Goal: Task Accomplishment & Management: Manage account settings

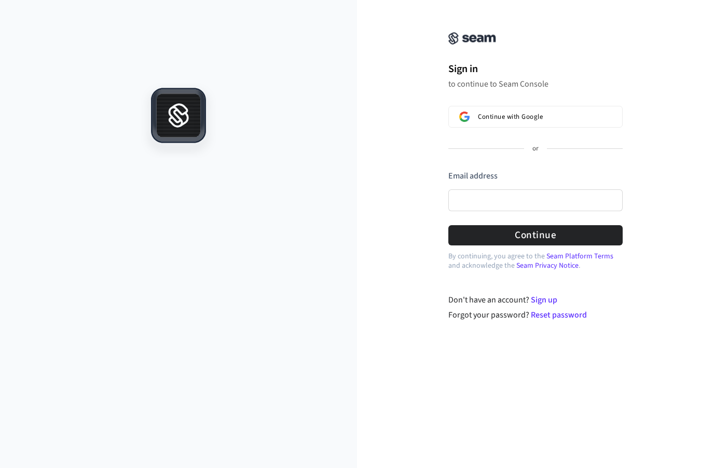
click at [531, 118] on span "Continue with Google" at bounding box center [510, 117] width 65 height 8
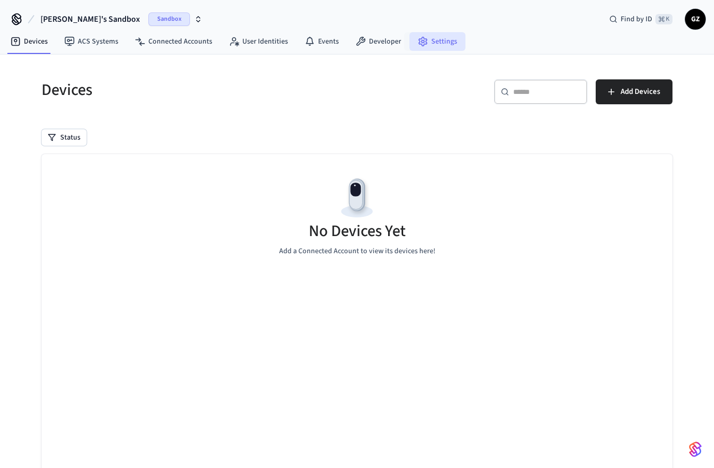
click at [424, 37] on link "Settings" at bounding box center [437, 41] width 56 height 19
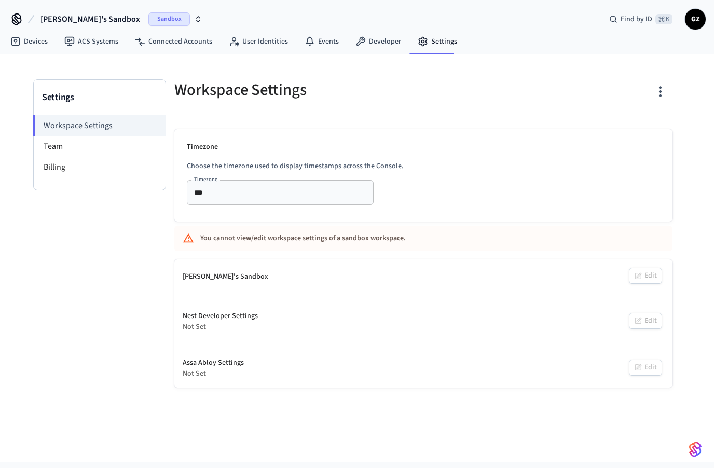
click at [65, 100] on h3 "Settings" at bounding box center [99, 97] width 115 height 15
click at [29, 44] on link "Devices" at bounding box center [29, 41] width 54 height 19
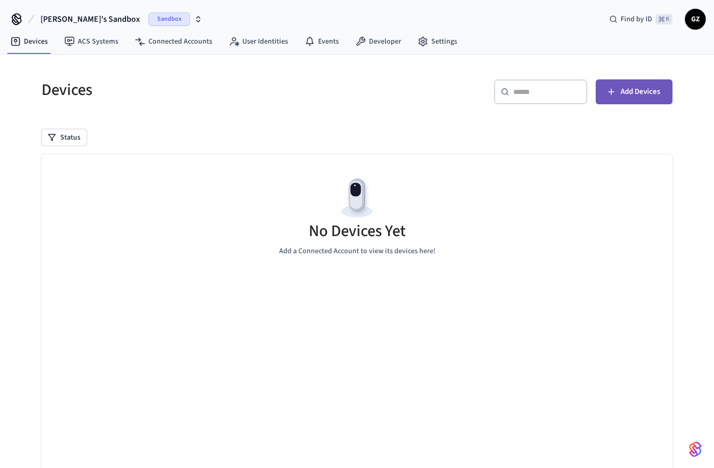
click at [623, 99] on button "Add Devices" at bounding box center [633, 91] width 77 height 25
click at [359, 110] on div "​ ​ Add Devices" at bounding box center [512, 90] width 322 height 46
click at [444, 43] on link "Settings" at bounding box center [437, 41] width 56 height 19
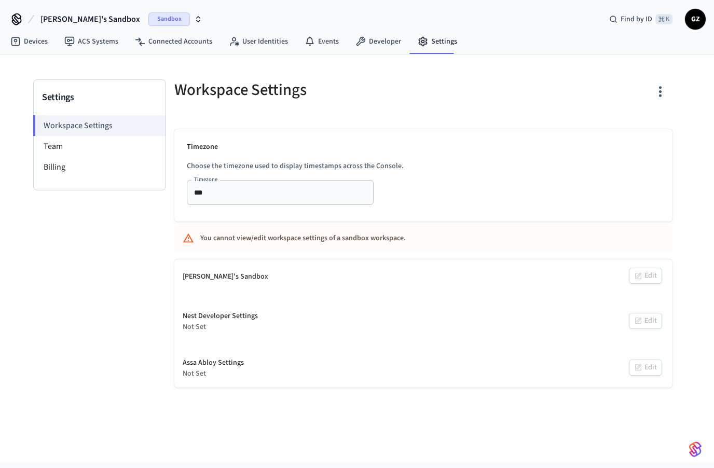
click at [204, 332] on div "Not Set" at bounding box center [220, 327] width 75 height 11
click at [253, 324] on div "Not Set" at bounding box center [220, 327] width 75 height 11
click at [237, 368] on div "Assa Abloy Settings" at bounding box center [213, 362] width 61 height 11
click at [644, 323] on div "Nest Developer Settings Not Set Edit" at bounding box center [423, 321] width 498 height 38
click at [505, 158] on div "Timezone Choose the timezone used to display timestamps across the Console. Tim…" at bounding box center [423, 175] width 498 height 92
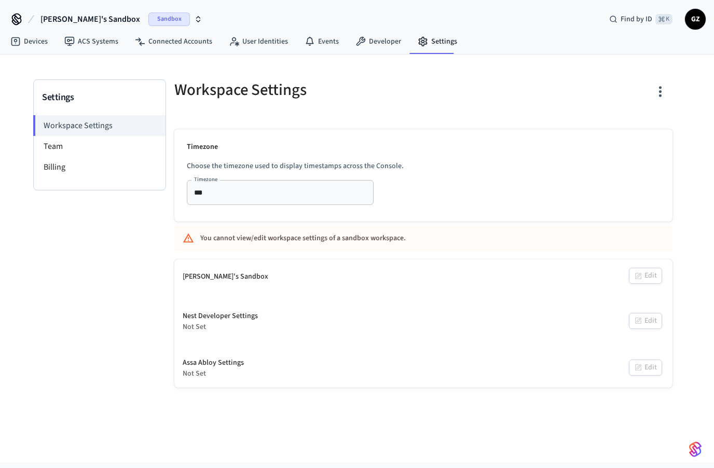
click at [669, 95] on button "button" at bounding box center [660, 91] width 24 height 41
click at [431, 110] on div at bounding box center [357, 234] width 714 height 468
click at [48, 145] on li "Team" at bounding box center [100, 146] width 132 height 21
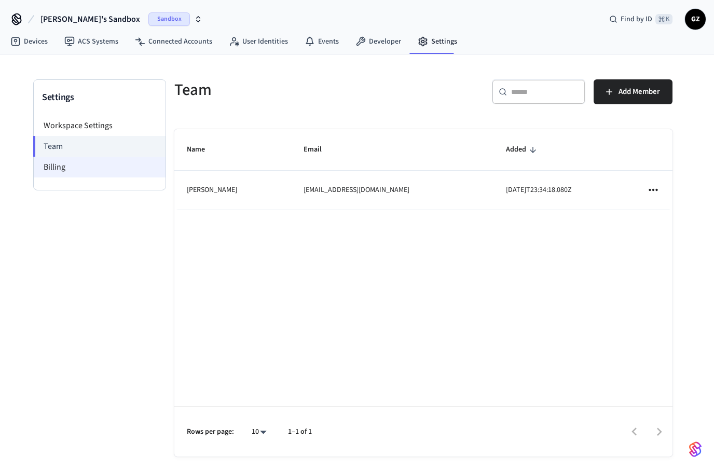
click at [51, 169] on li "Billing" at bounding box center [100, 167] width 132 height 21
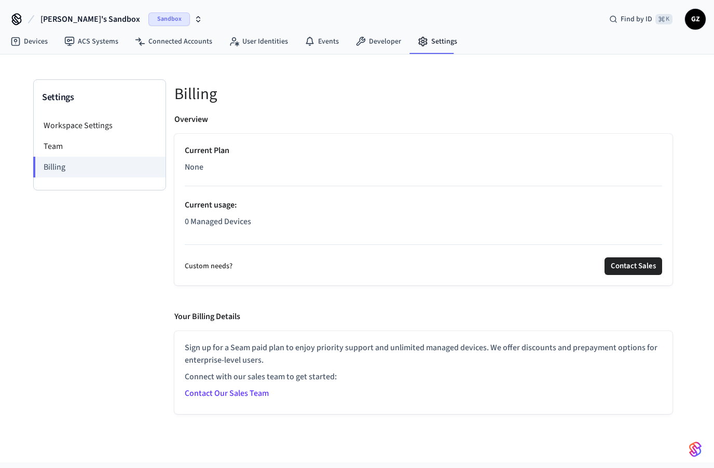
click at [148, 310] on div "Settings Workspace Settings Team Billing" at bounding box center [99, 246] width 133 height 335
click at [363, 318] on div "Your Billing Details" at bounding box center [423, 318] width 498 height 17
click at [382, 41] on link "Developer" at bounding box center [378, 41] width 62 height 19
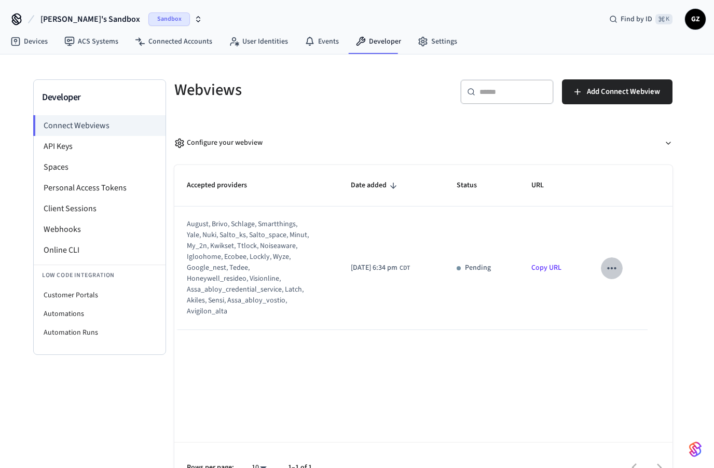
click at [617, 269] on icon "sticky table" at bounding box center [611, 267] width 13 height 13
click at [596, 204] on div at bounding box center [357, 234] width 714 height 468
click at [546, 270] on link "Copy URL" at bounding box center [546, 267] width 30 height 10
click at [482, 204] on th "Status" at bounding box center [481, 185] width 75 height 41
click at [479, 257] on td "Pending" at bounding box center [481, 267] width 75 height 123
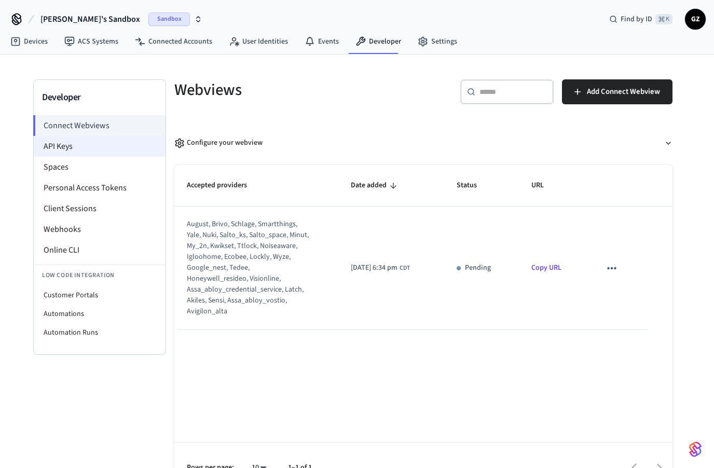
click at [71, 148] on li "API Keys" at bounding box center [100, 146] width 132 height 21
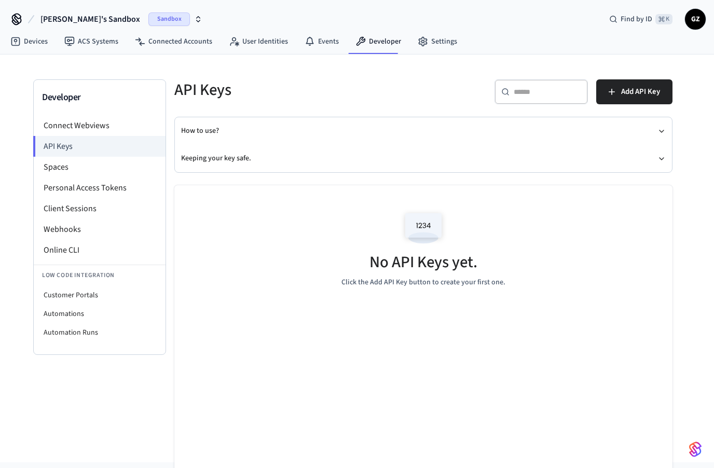
click at [420, 226] on img at bounding box center [423, 228] width 47 height 44
click at [630, 95] on span "Add API Key" at bounding box center [640, 91] width 39 height 13
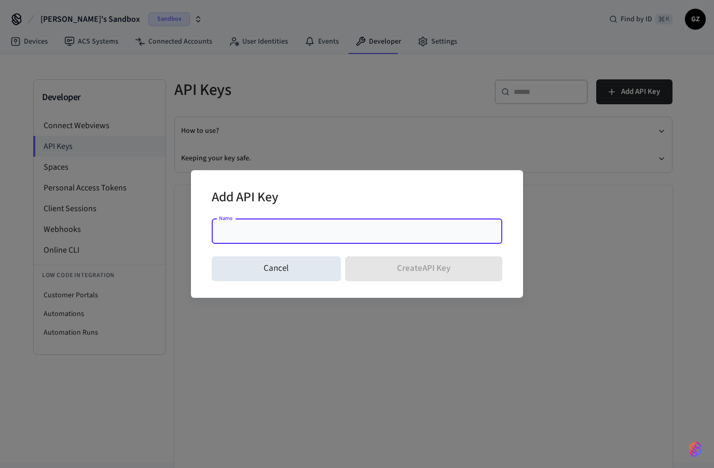
click at [314, 231] on input "Name" at bounding box center [357, 231] width 278 height 10
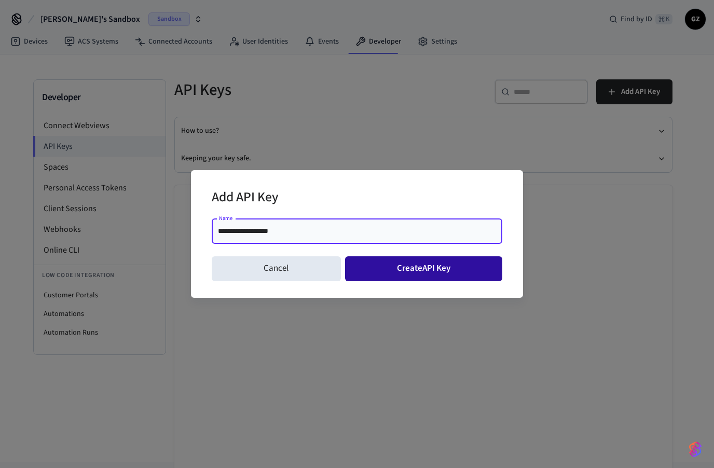
type input "**********"
click at [424, 272] on button "Create API Key" at bounding box center [424, 268] width 158 height 25
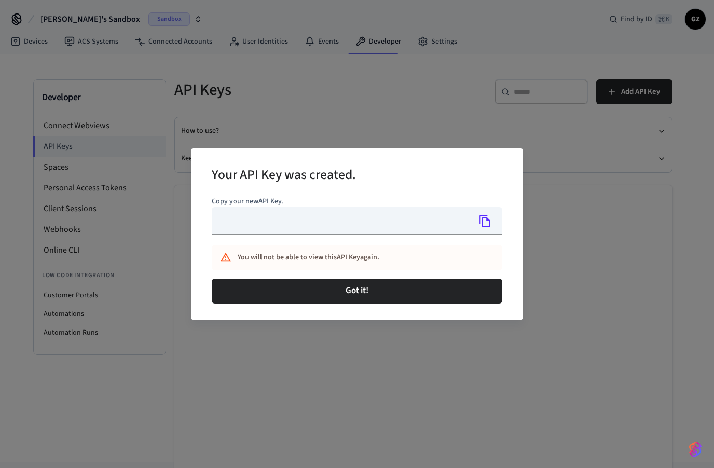
type input "**********"
click at [485, 223] on icon "Copy" at bounding box center [484, 220] width 13 height 13
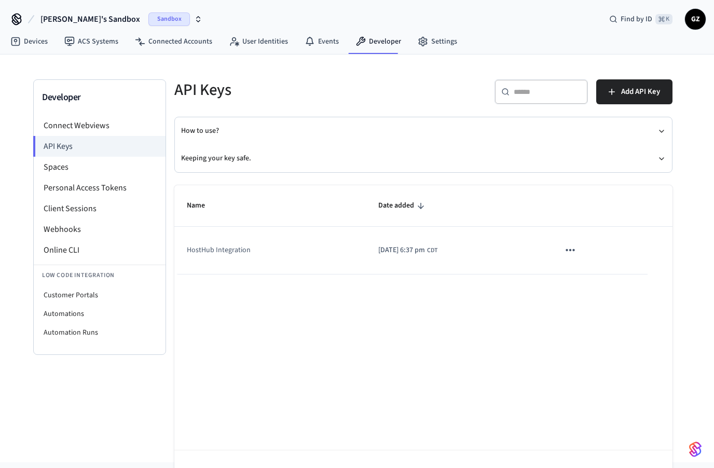
click at [230, 256] on td "HostHub Integration" at bounding box center [269, 250] width 191 height 47
click at [241, 160] on button "Keeping your key safe." at bounding box center [423, 158] width 484 height 27
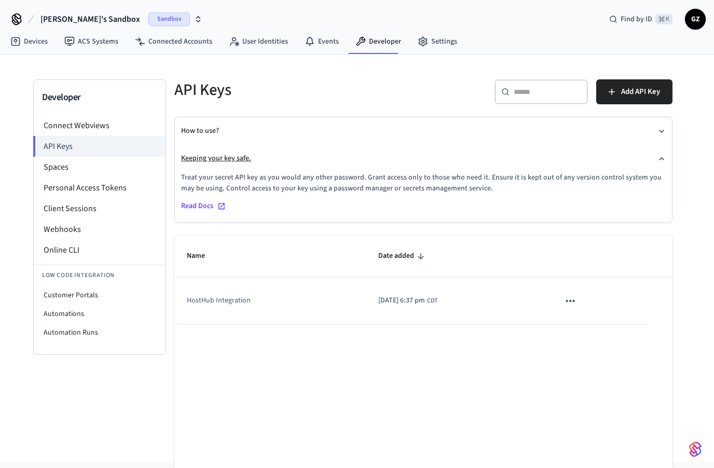
click at [658, 157] on icon "button" at bounding box center [661, 159] width 8 height 8
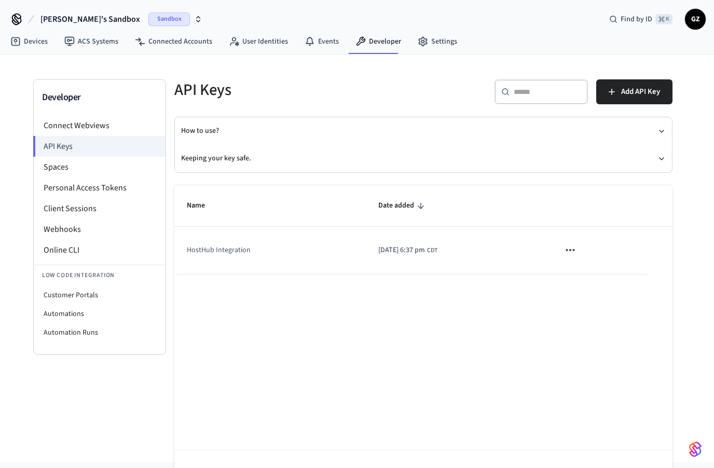
click at [406, 75] on div "API Keys" at bounding box center [289, 90] width 255 height 46
click at [46, 173] on li "Spaces" at bounding box center [100, 167] width 132 height 21
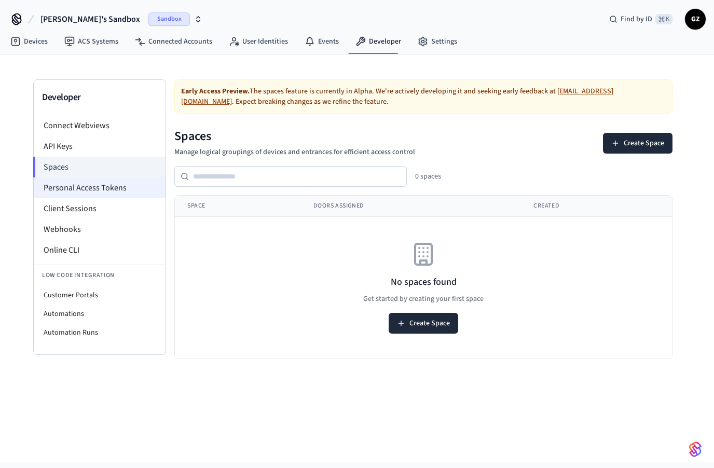
click at [90, 189] on li "Personal Access Tokens" at bounding box center [100, 187] width 132 height 21
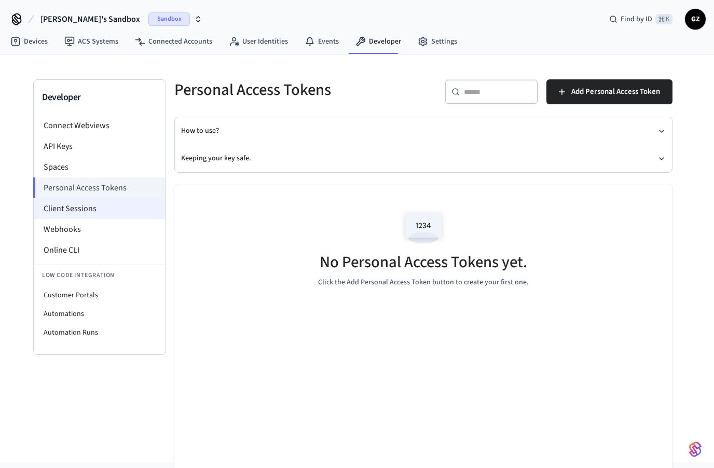
click at [77, 210] on li "Client Sessions" at bounding box center [100, 208] width 132 height 21
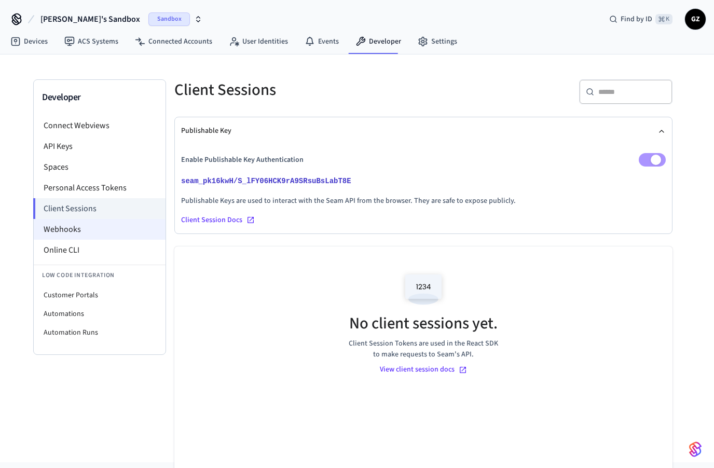
click at [60, 228] on li "Webhooks" at bounding box center [100, 229] width 132 height 21
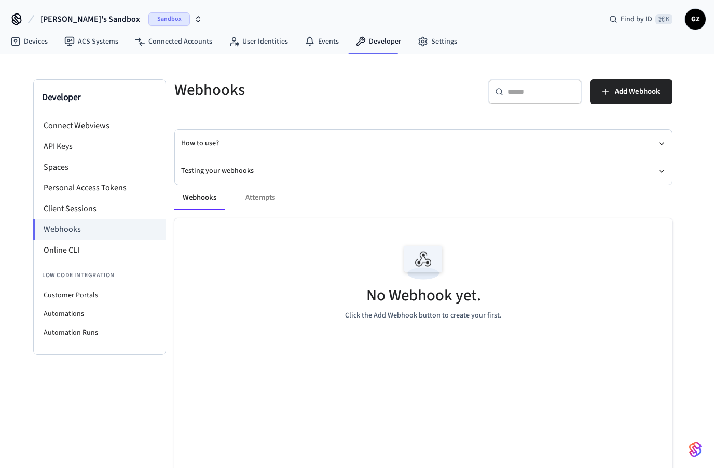
click at [661, 173] on div "Webhooks Attempts No Webhook yet. Click the Add Webhook button to create your f…" at bounding box center [417, 359] width 510 height 373
click at [73, 252] on li "Online CLI" at bounding box center [100, 250] width 132 height 21
click at [183, 45] on link "Connected Accounts" at bounding box center [174, 41] width 94 height 19
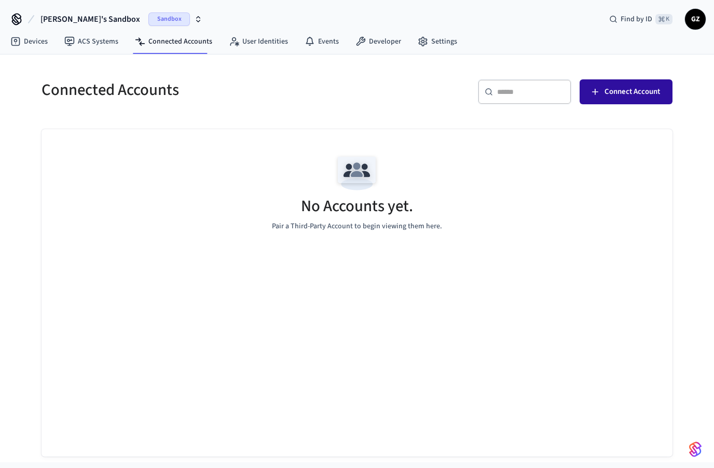
click at [614, 87] on span "Connect Account" at bounding box center [631, 91] width 55 height 13
click at [613, 89] on span "Connect Account" at bounding box center [631, 91] width 55 height 13
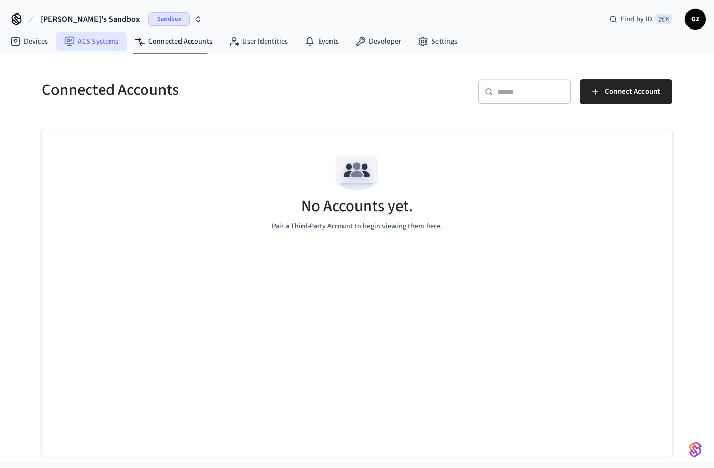
click at [89, 45] on link "ACS Systems" at bounding box center [91, 41] width 71 height 19
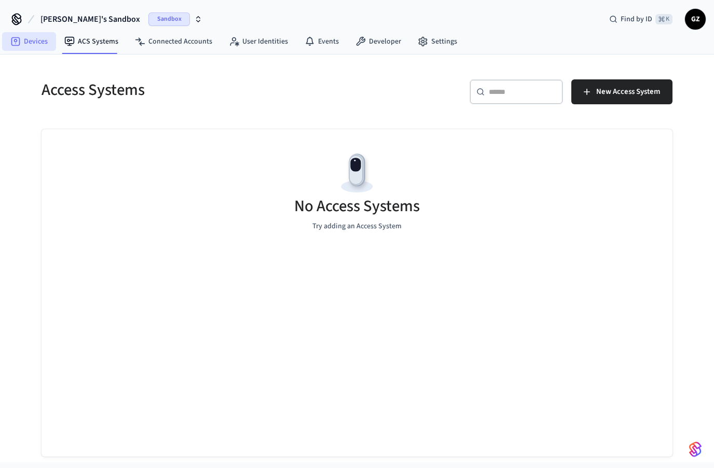
click at [36, 47] on link "Devices" at bounding box center [29, 41] width 54 height 19
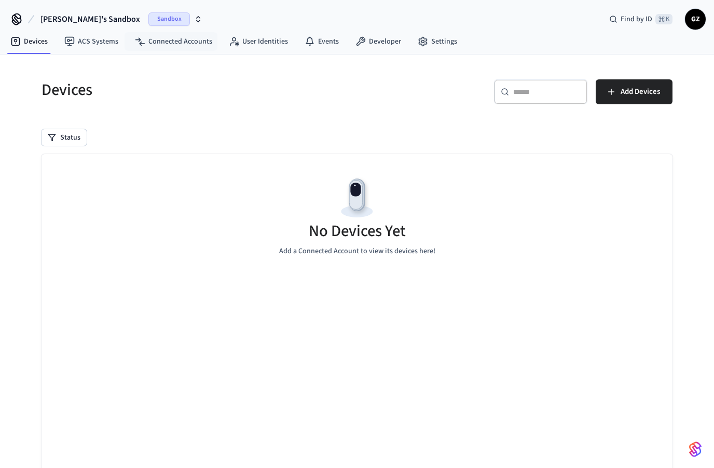
click at [148, 20] on span "Sandbox" at bounding box center [168, 18] width 41 height 13
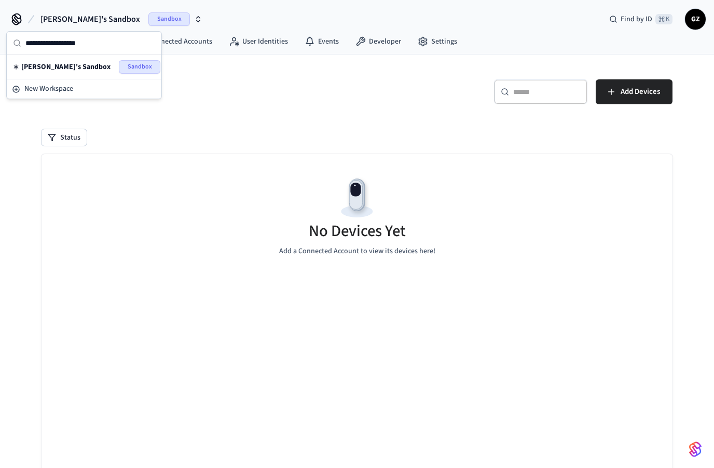
click at [73, 68] on div "[PERSON_NAME]'s Sandbox Sandbox" at bounding box center [84, 66] width 142 height 13
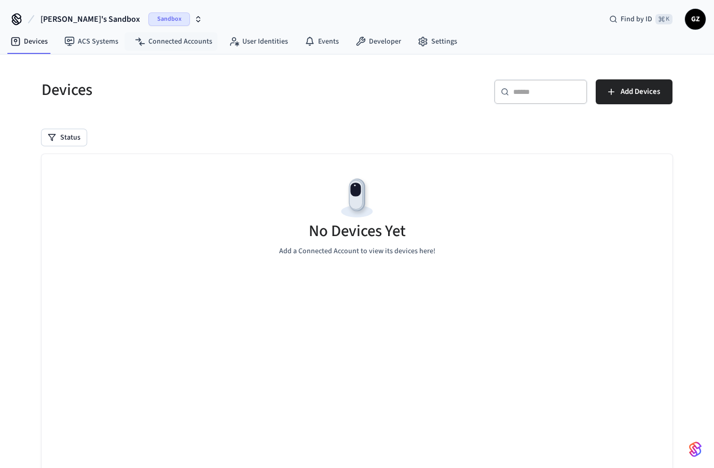
click at [194, 20] on icon "button" at bounding box center [198, 19] width 8 height 8
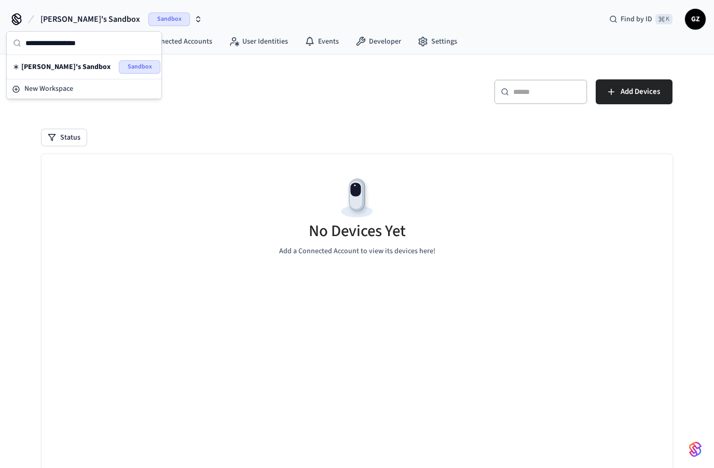
click at [148, 19] on span "Sandbox" at bounding box center [168, 18] width 41 height 13
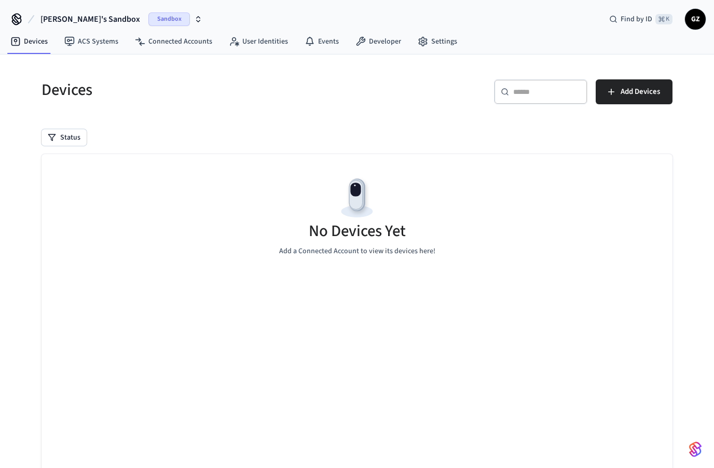
click at [148, 19] on span "Sandbox" at bounding box center [168, 18] width 41 height 13
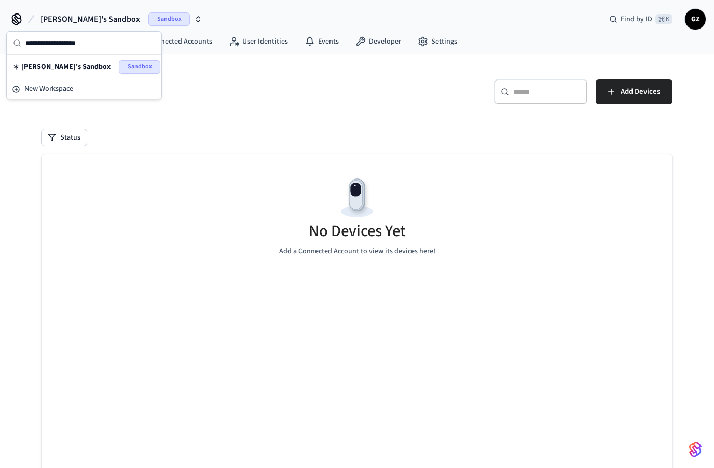
click at [13, 21] on icon at bounding box center [16, 19] width 17 height 17
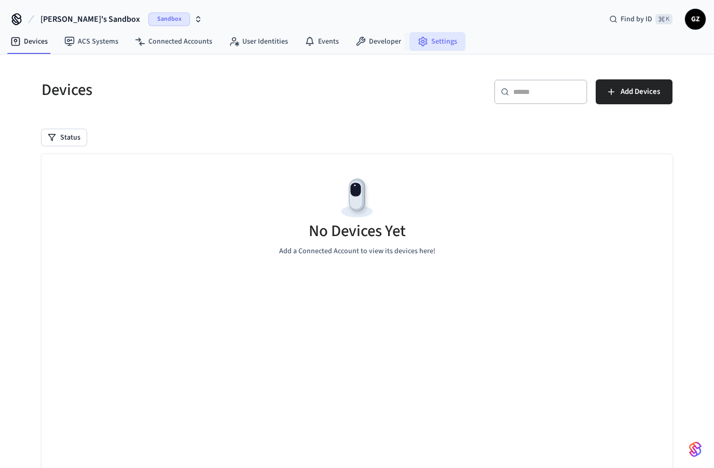
click at [430, 48] on link "Settings" at bounding box center [437, 41] width 56 height 19
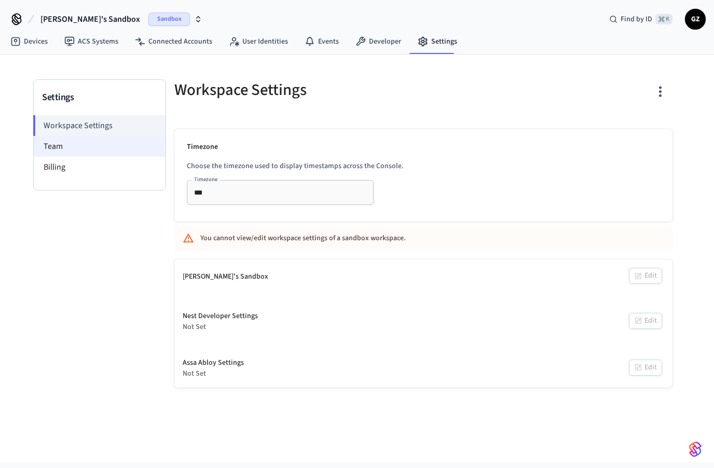
click at [62, 149] on li "Team" at bounding box center [100, 146] width 132 height 21
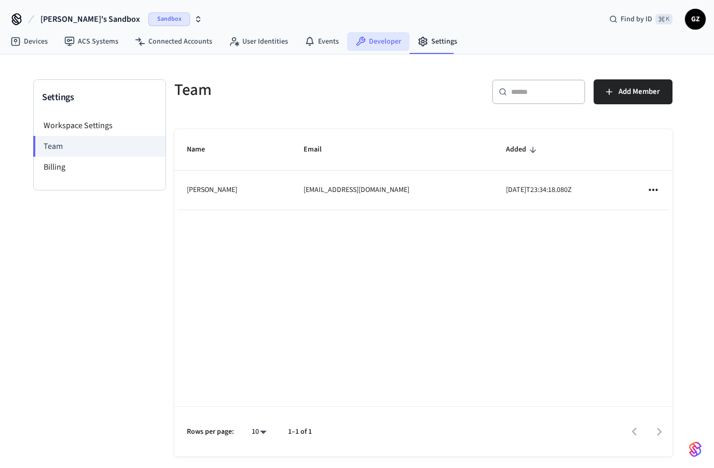
click at [380, 41] on link "Developer" at bounding box center [378, 41] width 62 height 19
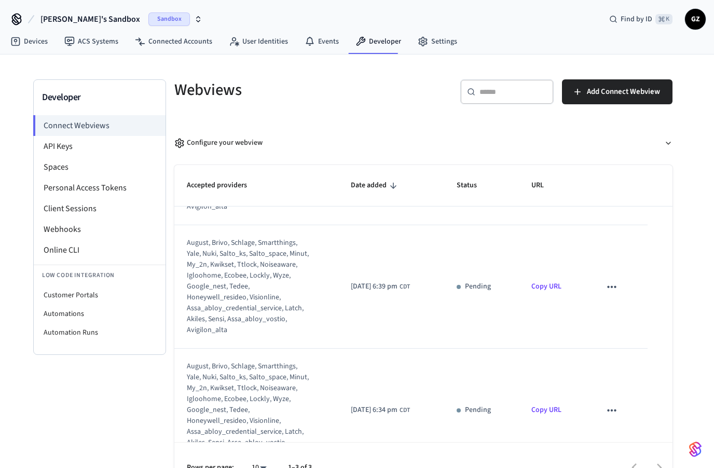
scroll to position [104, 0]
click at [54, 147] on li "API Keys" at bounding box center [100, 146] width 132 height 21
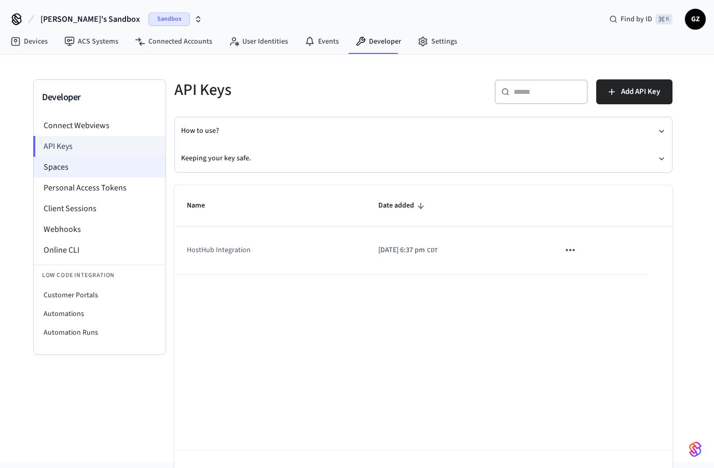
click at [61, 170] on li "Spaces" at bounding box center [100, 167] width 132 height 21
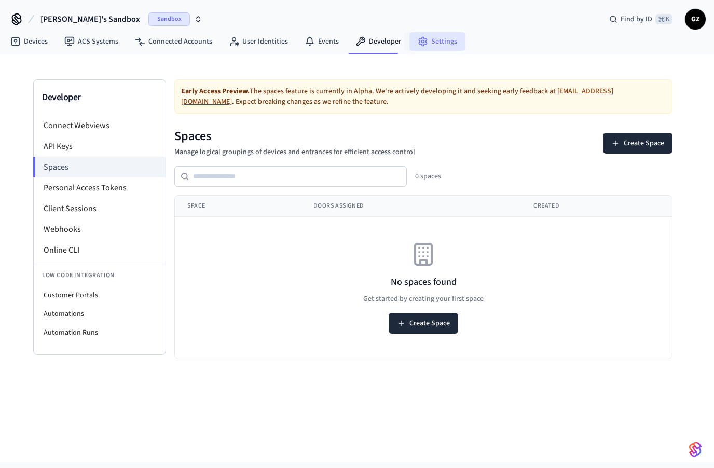
click at [436, 43] on link "Settings" at bounding box center [437, 41] width 56 height 19
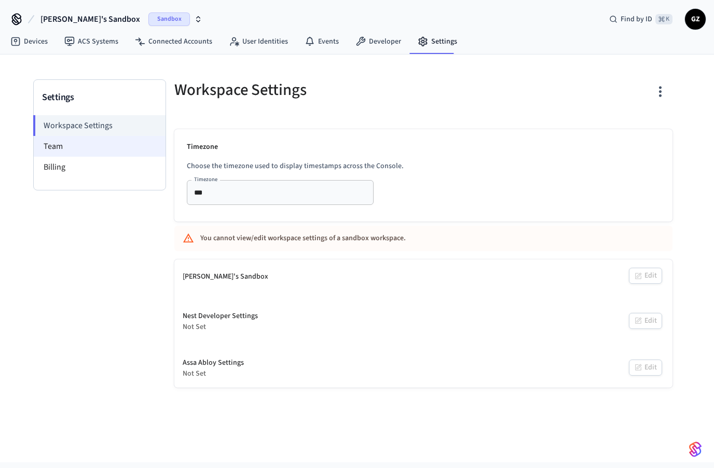
click at [89, 152] on li "Team" at bounding box center [100, 146] width 132 height 21
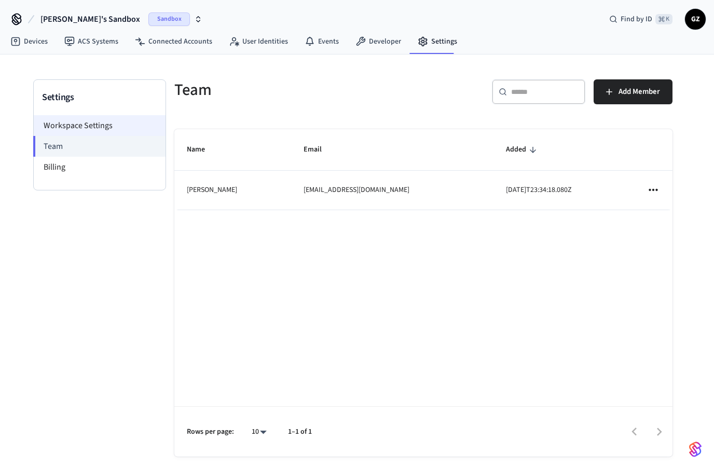
click at [93, 129] on li "Workspace Settings" at bounding box center [100, 125] width 132 height 21
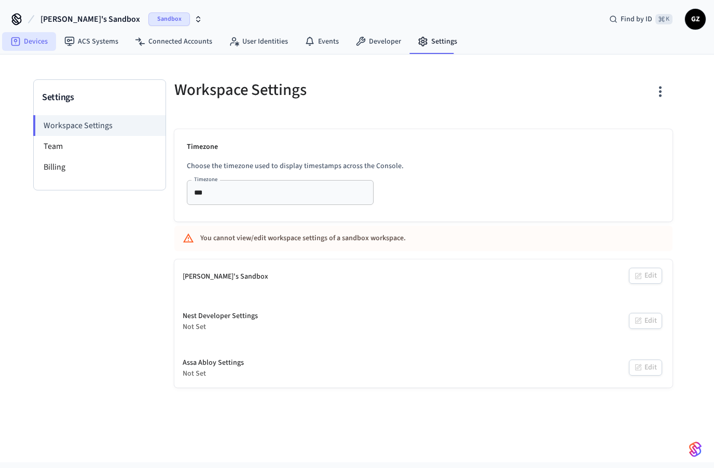
click at [29, 43] on link "Devices" at bounding box center [29, 41] width 54 height 19
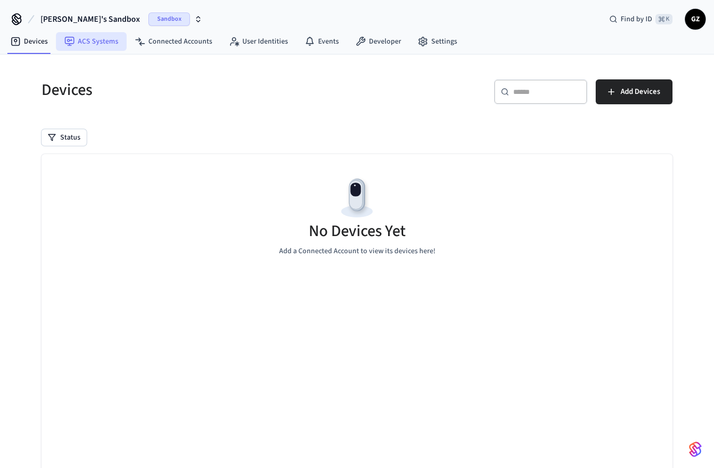
click at [91, 43] on link "ACS Systems" at bounding box center [91, 41] width 71 height 19
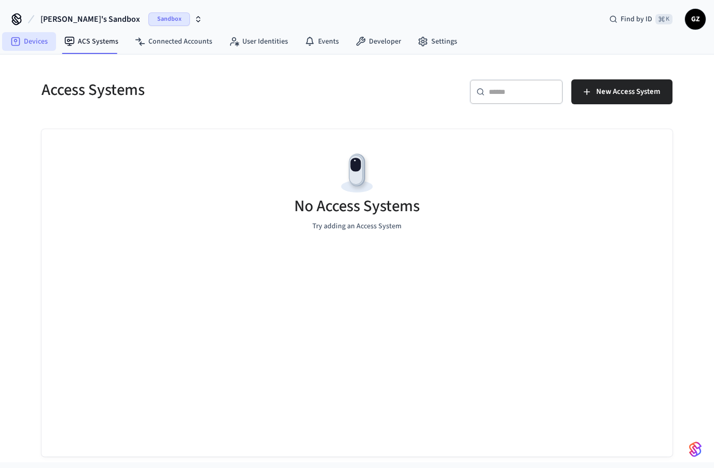
click at [19, 39] on icon at bounding box center [15, 41] width 9 height 9
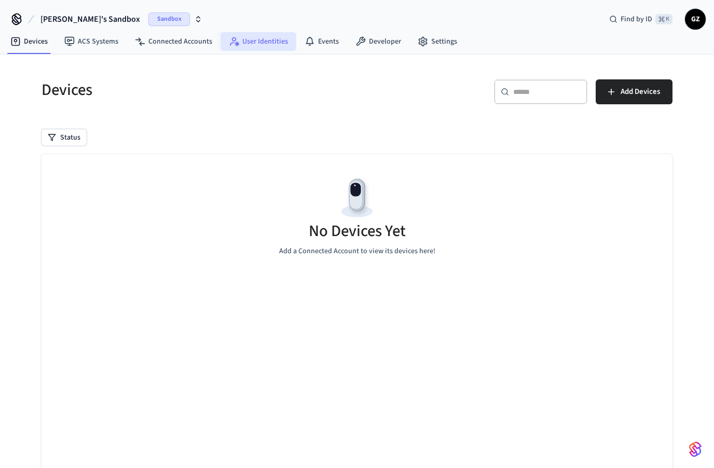
click at [268, 37] on link "User Identities" at bounding box center [258, 41] width 76 height 19
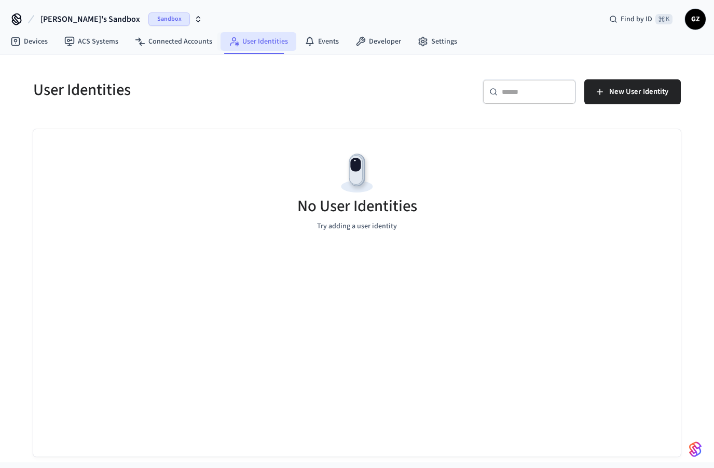
click at [265, 45] on link "User Identities" at bounding box center [258, 41] width 76 height 19
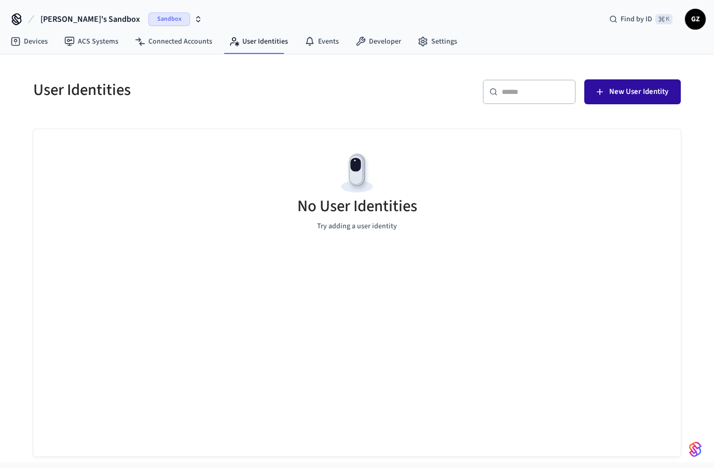
click at [654, 96] on span "New User Identity" at bounding box center [638, 91] width 59 height 13
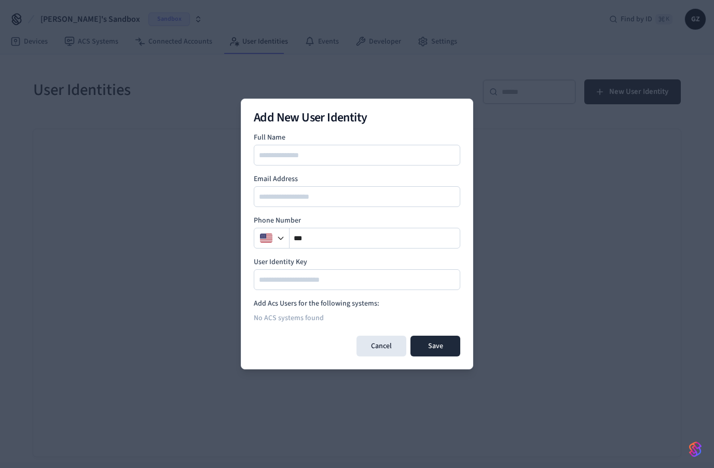
click at [385, 347] on button "Cancel" at bounding box center [381, 346] width 50 height 21
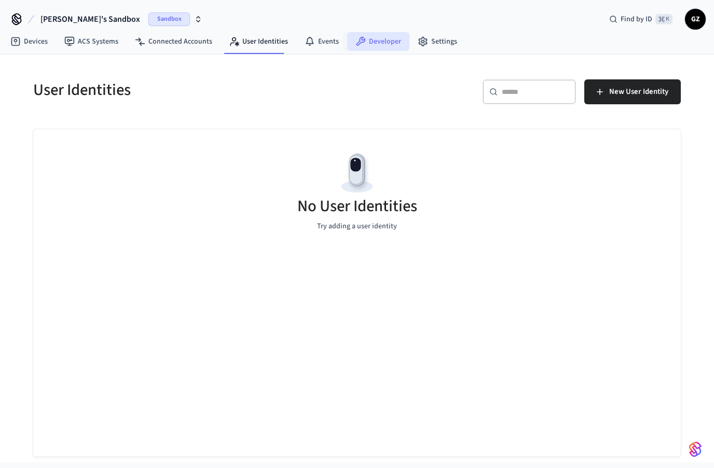
click at [380, 44] on link "Developer" at bounding box center [378, 41] width 62 height 19
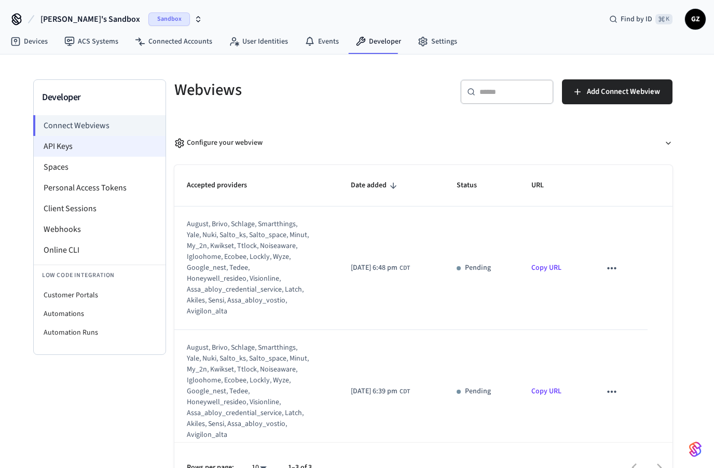
click at [68, 146] on li "API Keys" at bounding box center [100, 146] width 132 height 21
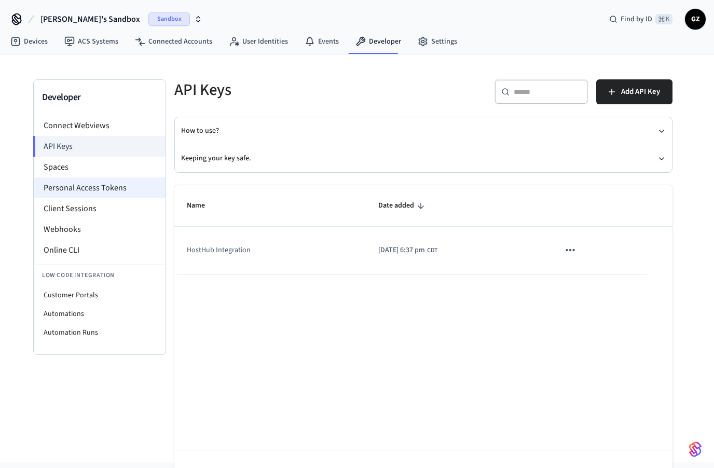
click at [88, 190] on li "Personal Access Tokens" at bounding box center [100, 187] width 132 height 21
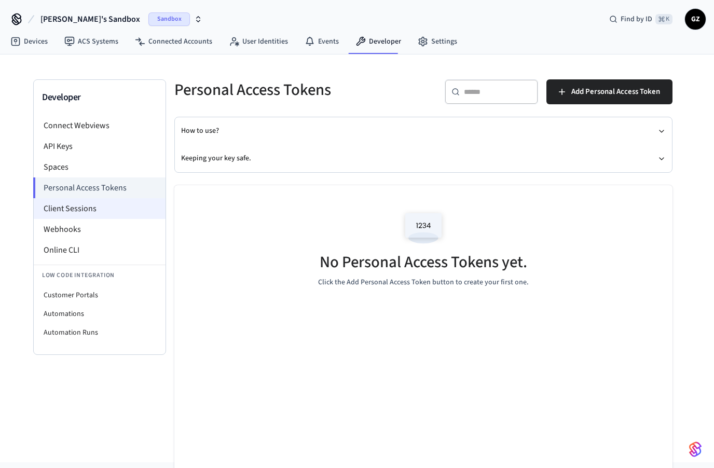
click at [78, 217] on li "Client Sessions" at bounding box center [100, 208] width 132 height 21
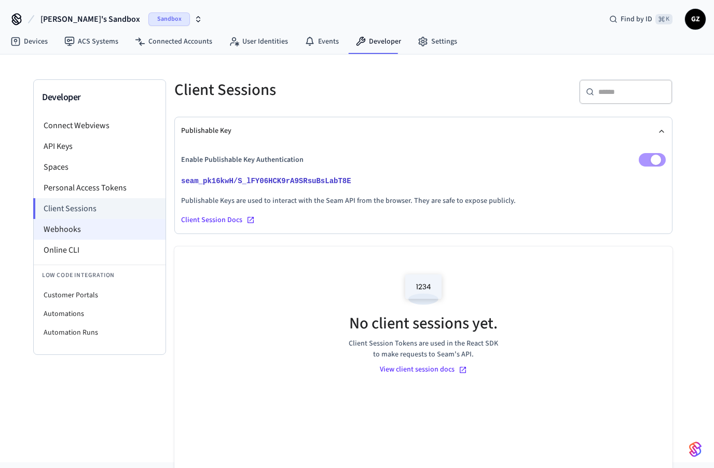
click at [71, 231] on li "Webhooks" at bounding box center [100, 229] width 132 height 21
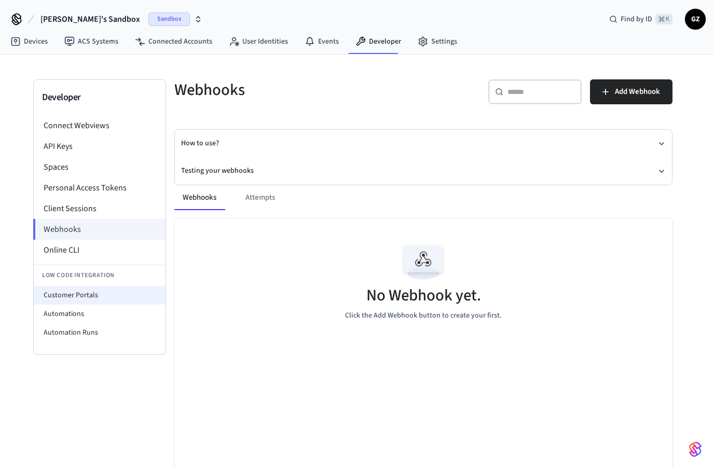
click at [80, 295] on li "Customer Portals" at bounding box center [100, 295] width 132 height 19
select select "**********"
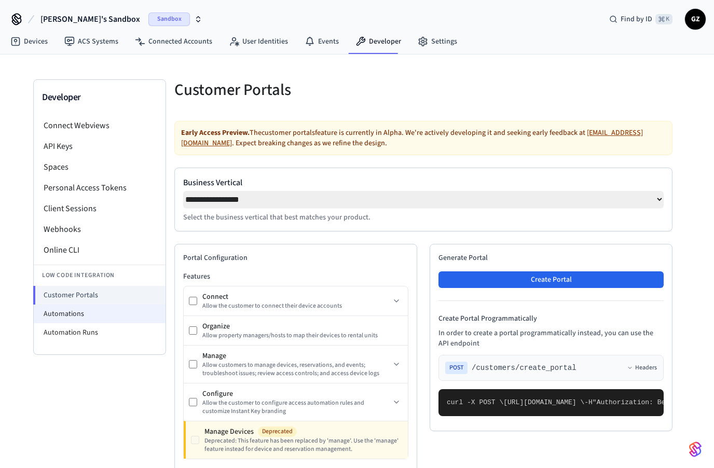
click at [72, 313] on li "Automations" at bounding box center [100, 313] width 132 height 19
select select "**********"
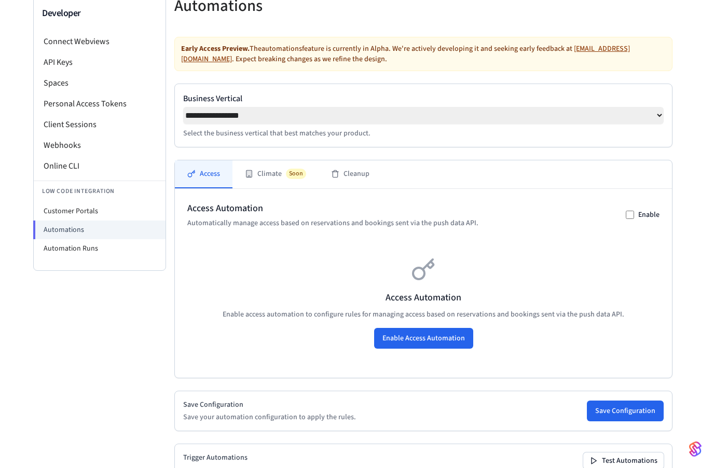
scroll to position [109, 0]
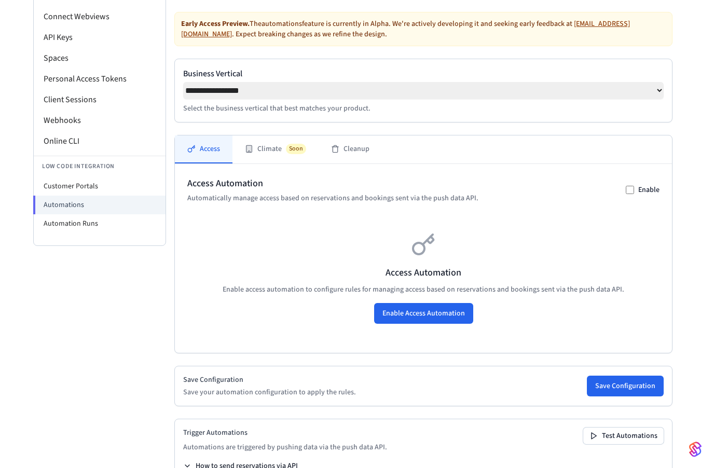
click at [187, 465] on icon at bounding box center [187, 466] width 4 height 2
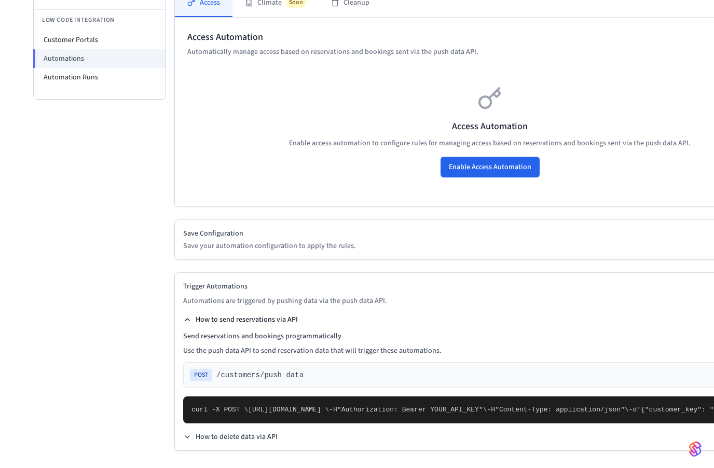
scroll to position [382, 0]
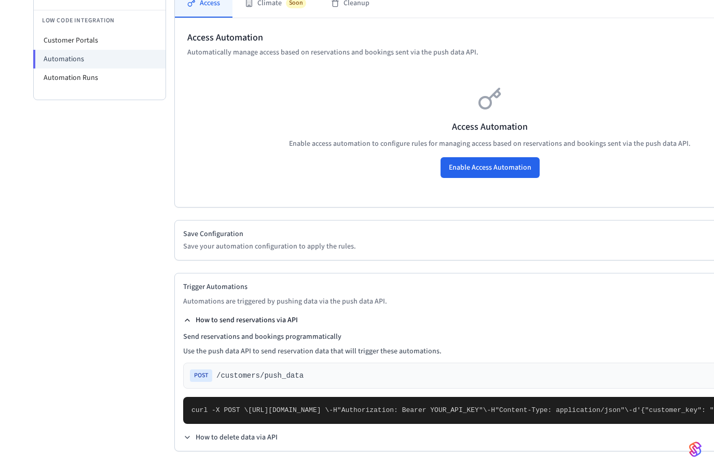
click at [188, 315] on button "How to send reservations via API" at bounding box center [240, 320] width 115 height 10
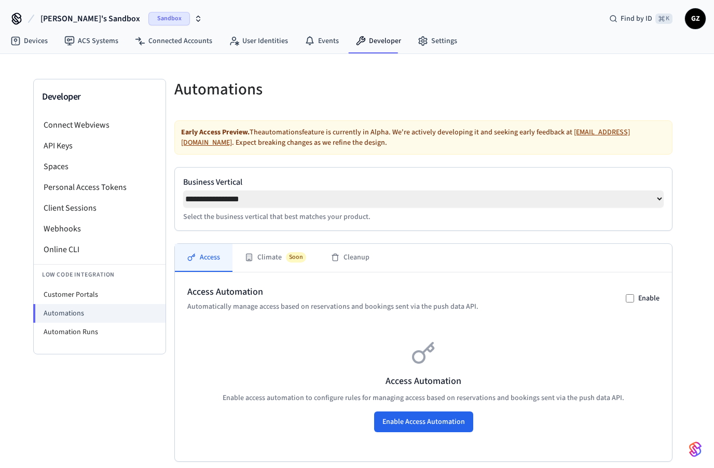
scroll to position [0, 0]
click at [647, 20] on span "Find by ID" at bounding box center [636, 19] width 32 height 10
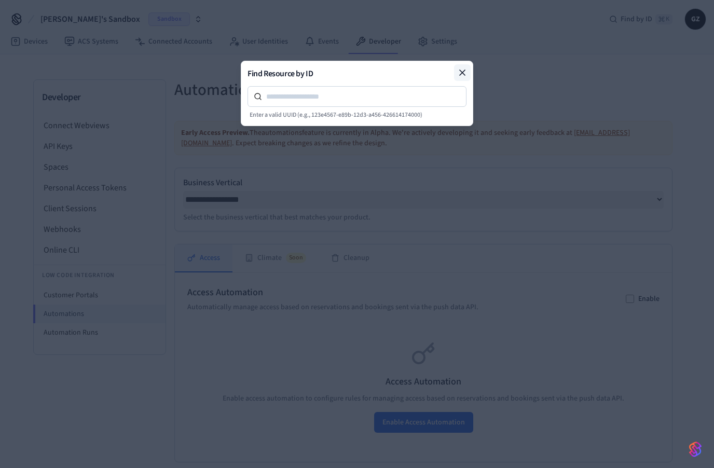
click at [461, 77] on icon at bounding box center [462, 72] width 10 height 10
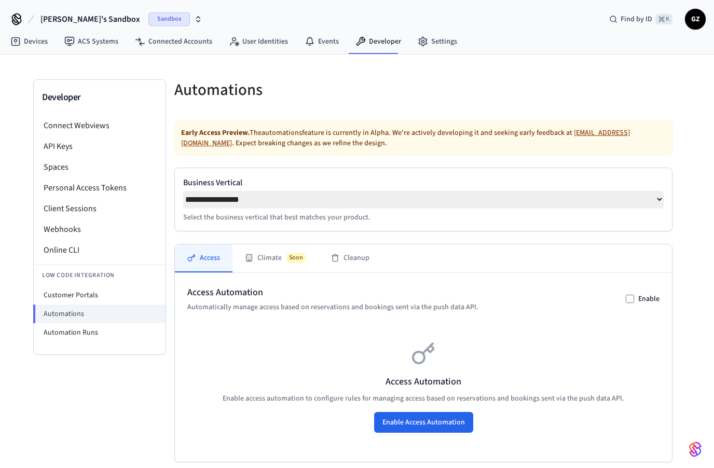
click at [687, 18] on span "GZ" at bounding box center [695, 19] width 19 height 19
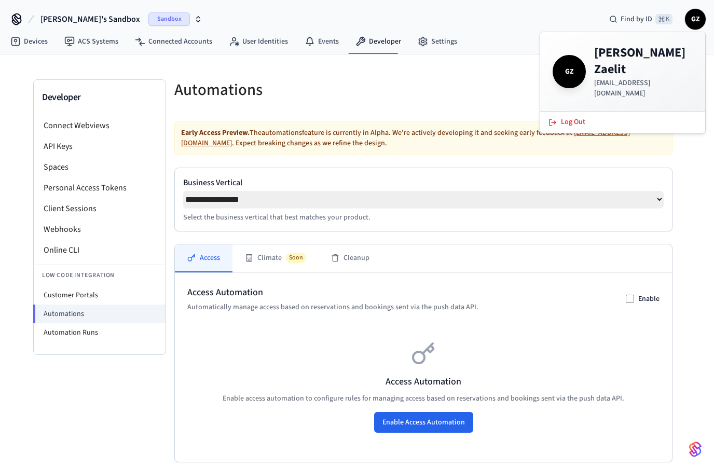
click at [406, 87] on h5 "Automations" at bounding box center [295, 89] width 243 height 21
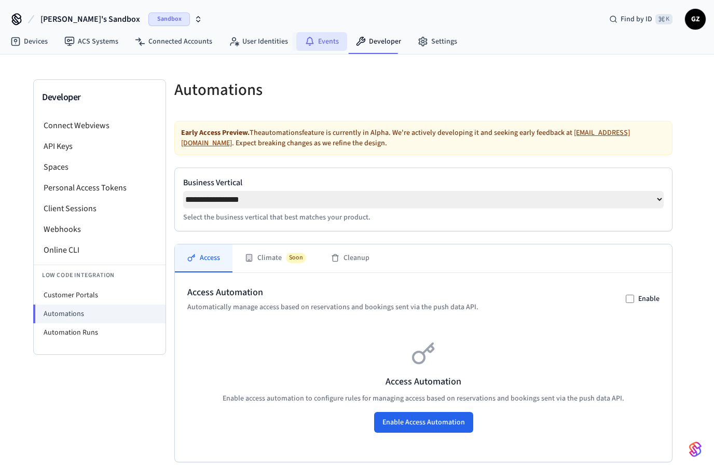
click at [314, 45] on link "Events" at bounding box center [321, 41] width 51 height 19
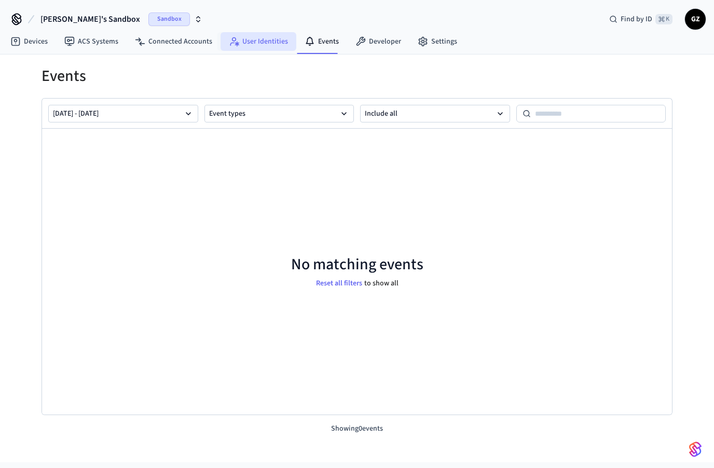
click at [250, 47] on link "User Identities" at bounding box center [258, 41] width 76 height 19
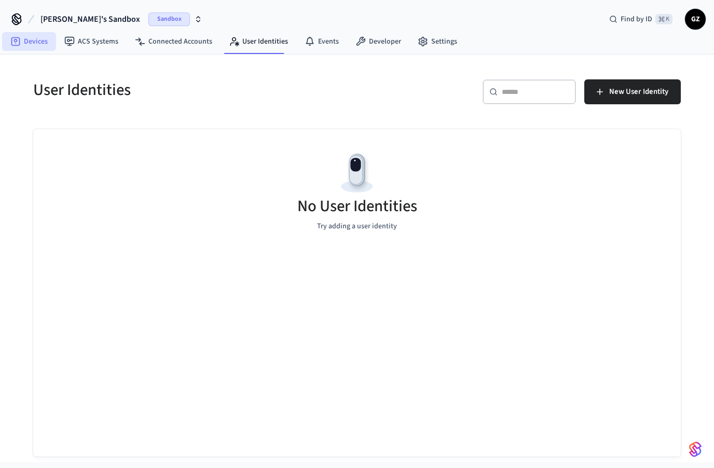
click at [29, 43] on link "Devices" at bounding box center [29, 41] width 54 height 19
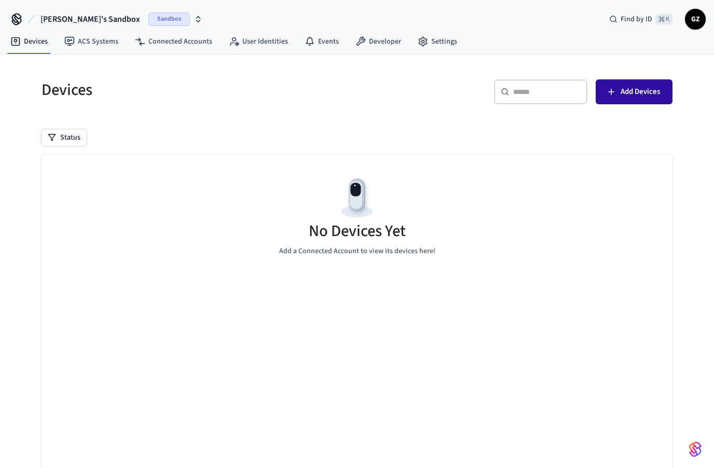
click at [640, 95] on span "Add Devices" at bounding box center [639, 91] width 39 height 13
click at [643, 95] on span "Add Devices" at bounding box center [639, 91] width 39 height 13
click at [284, 114] on div "Devices ​ ​ Add Devices Status No Devices Yet Add a Connected Account to view i…" at bounding box center [356, 288] width 647 height 442
click at [398, 107] on div "​ ​ Add Devices" at bounding box center [517, 95] width 309 height 33
click at [368, 125] on div "Devices ​ ​ Add Devices Status No Devices Yet Add a Connected Account to view i…" at bounding box center [356, 288] width 647 height 442
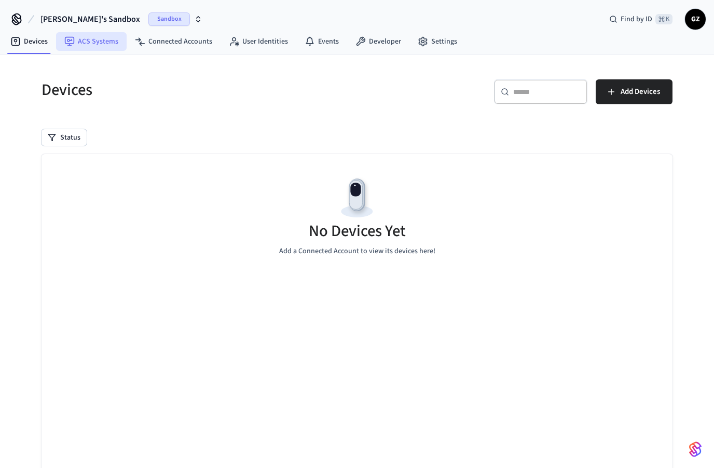
click at [81, 37] on link "ACS Systems" at bounding box center [91, 41] width 71 height 19
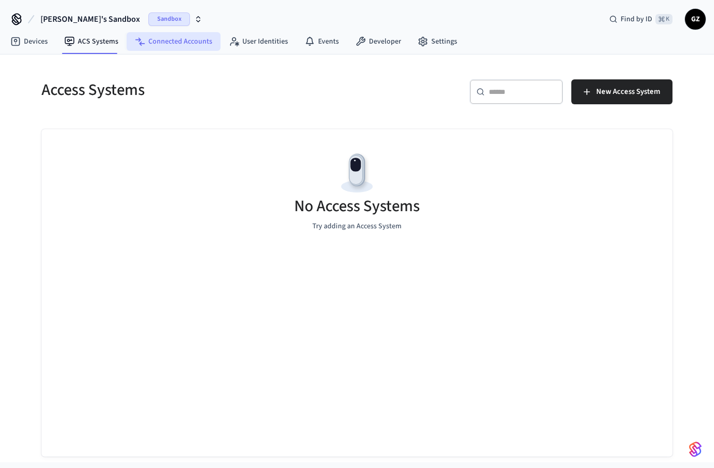
click at [166, 43] on link "Connected Accounts" at bounding box center [174, 41] width 94 height 19
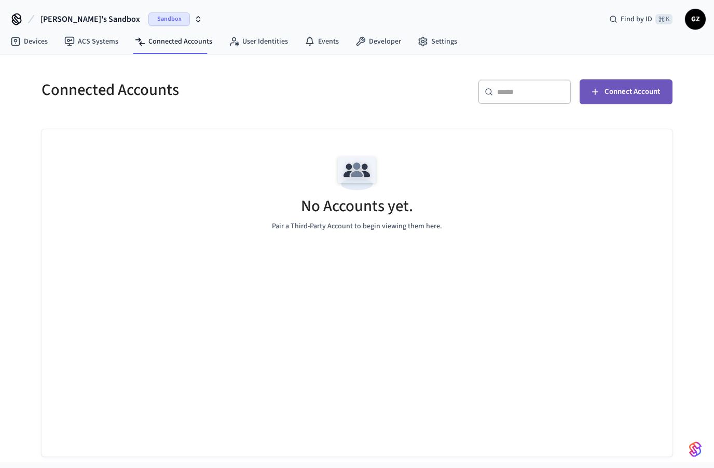
click at [620, 93] on span "Connect Account" at bounding box center [631, 91] width 55 height 13
click at [322, 99] on h5 "Connected Accounts" at bounding box center [195, 89] width 309 height 21
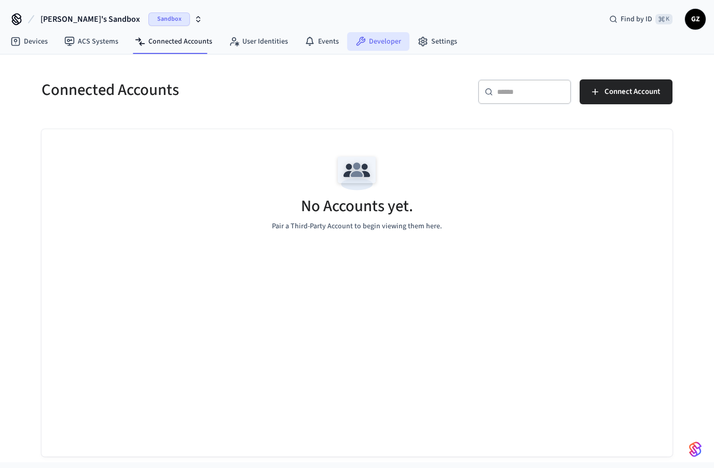
click at [382, 38] on link "Developer" at bounding box center [378, 41] width 62 height 19
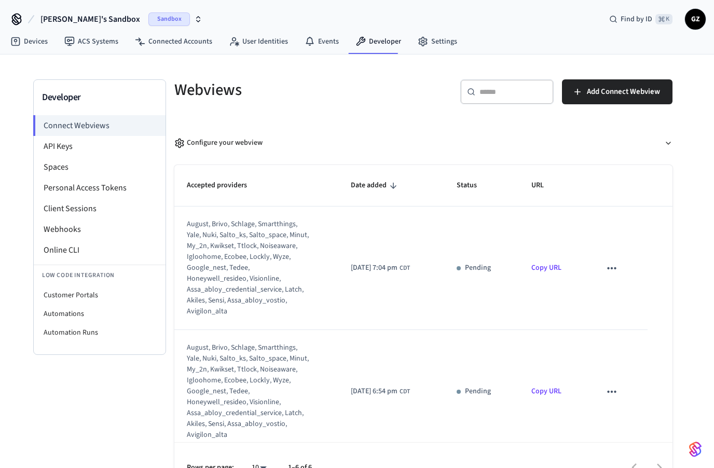
click at [243, 272] on div "august, brivo, schlage, smartthings, yale, nuki, salto_ks, salto_space, minut, …" at bounding box center [249, 268] width 125 height 98
click at [60, 168] on li "Spaces" at bounding box center [100, 167] width 132 height 21
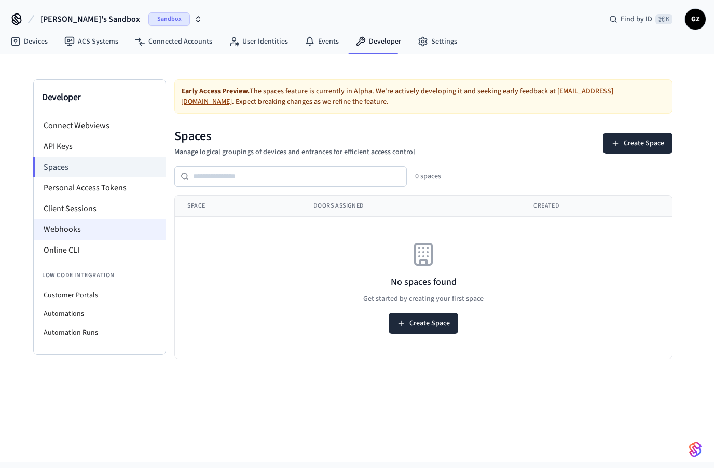
click at [65, 232] on li "Webhooks" at bounding box center [100, 229] width 132 height 21
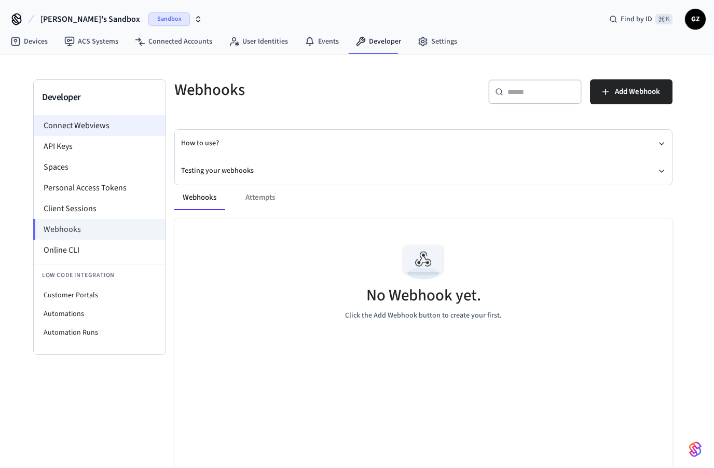
click at [72, 128] on li "Connect Webviews" at bounding box center [100, 125] width 132 height 21
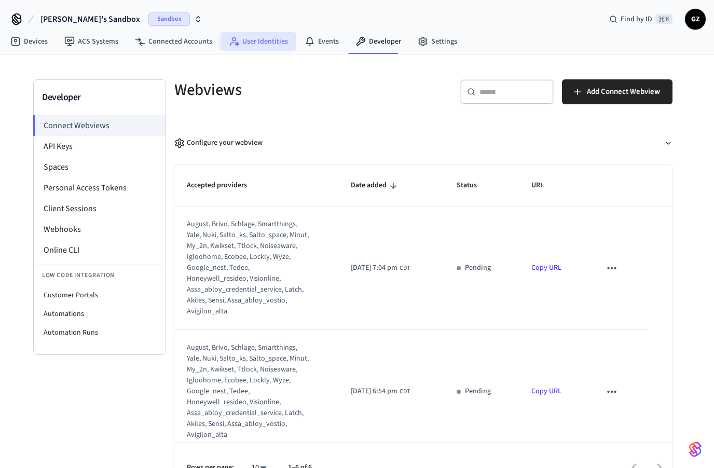
click at [277, 45] on link "User Identities" at bounding box center [258, 41] width 76 height 19
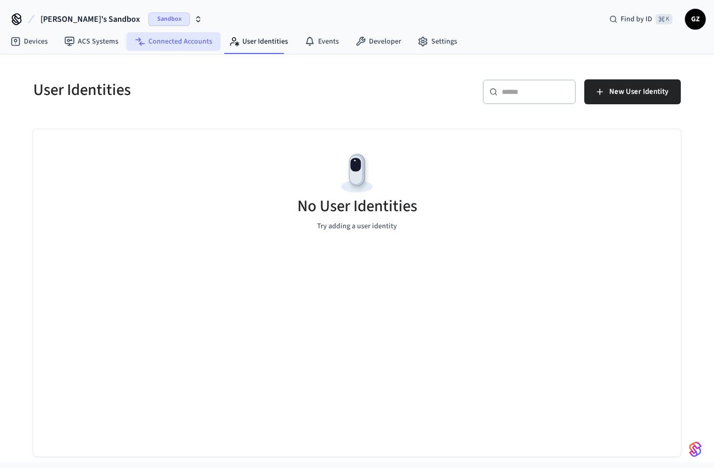
click at [177, 45] on link "Connected Accounts" at bounding box center [174, 41] width 94 height 19
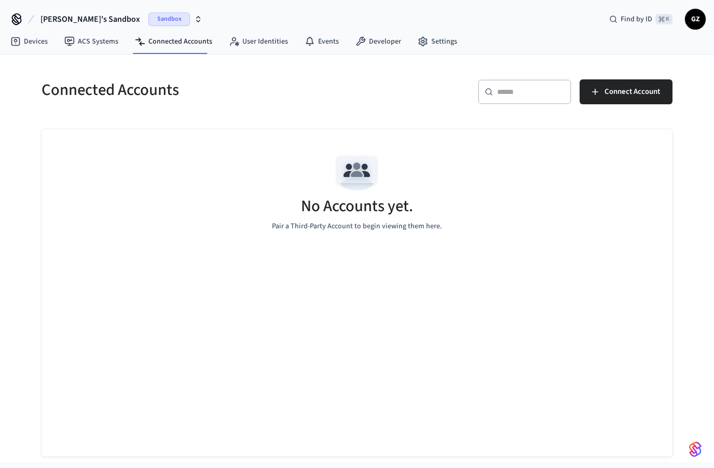
click at [305, 103] on div "Connected Accounts" at bounding box center [190, 90] width 322 height 46
click at [649, 20] on span "Find by ID" at bounding box center [636, 19] width 32 height 10
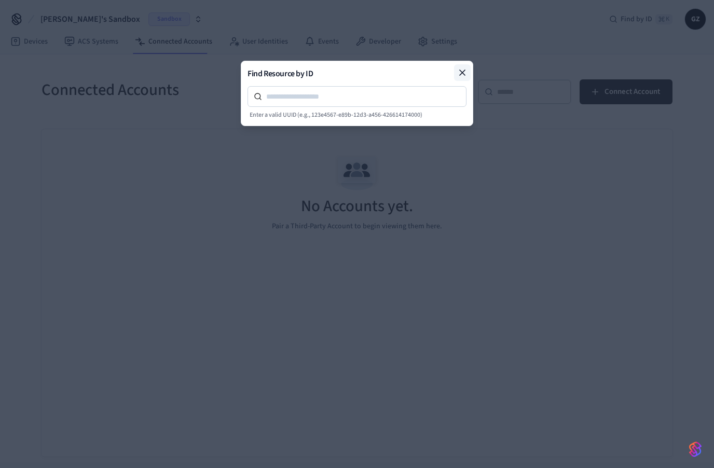
click at [457, 73] on icon at bounding box center [462, 72] width 10 height 10
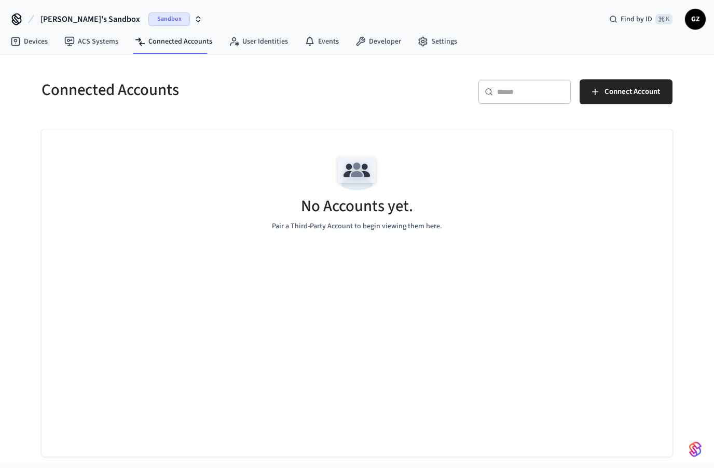
click at [698, 24] on span "GZ" at bounding box center [695, 19] width 19 height 19
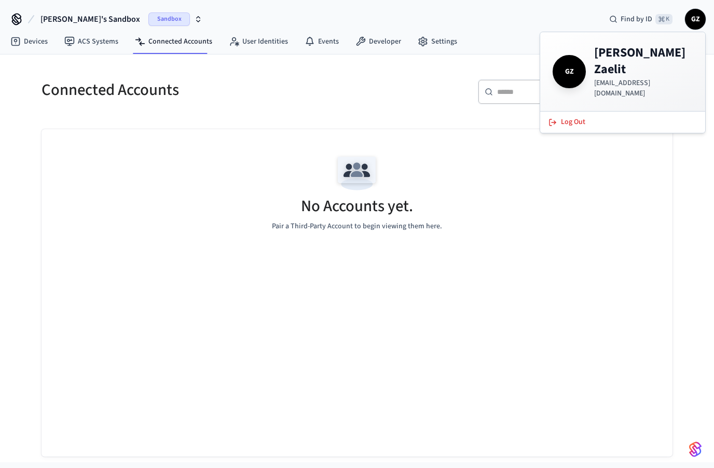
click at [387, 94] on div "​ ​ Connect Account" at bounding box center [517, 95] width 309 height 33
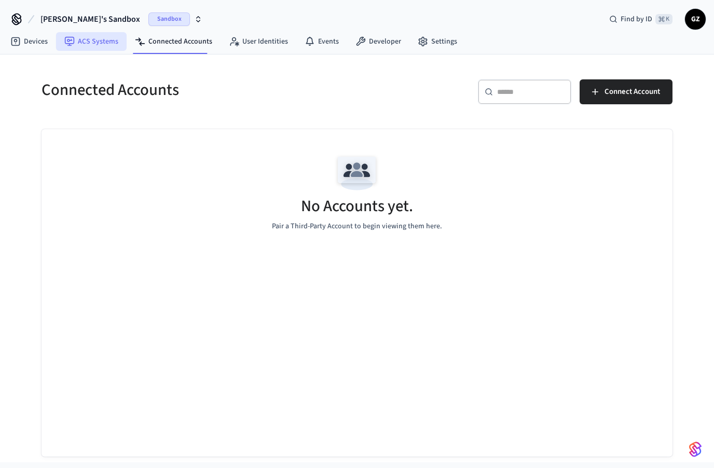
click at [92, 43] on link "ACS Systems" at bounding box center [91, 41] width 71 height 19
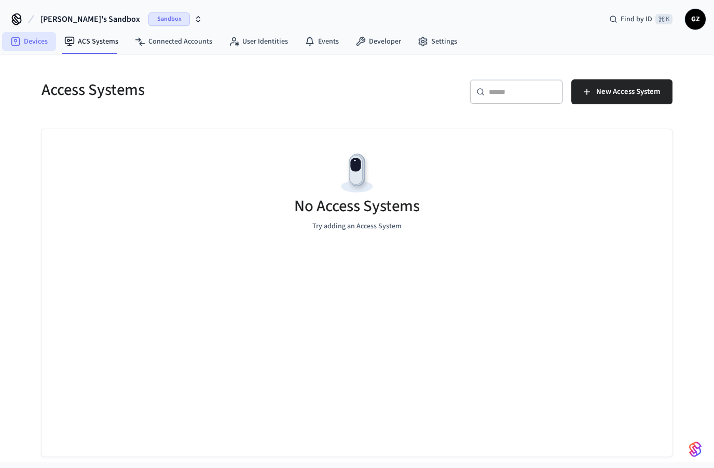
click at [27, 45] on link "Devices" at bounding box center [29, 41] width 54 height 19
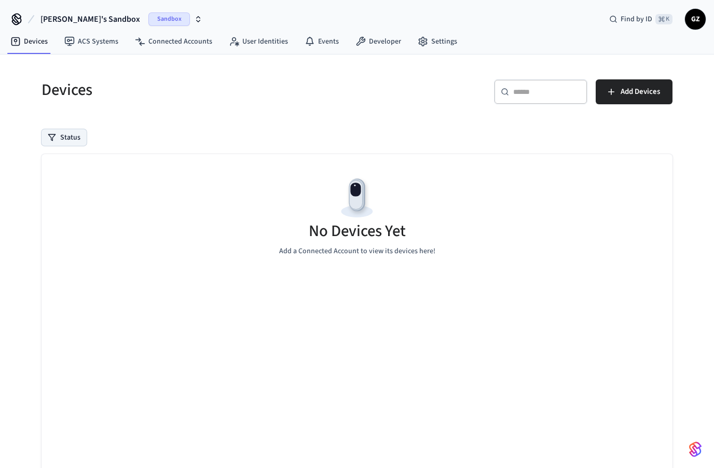
click at [65, 141] on button "Status" at bounding box center [63, 137] width 45 height 17
click at [50, 177] on button "Online" at bounding box center [52, 176] width 8 height 8
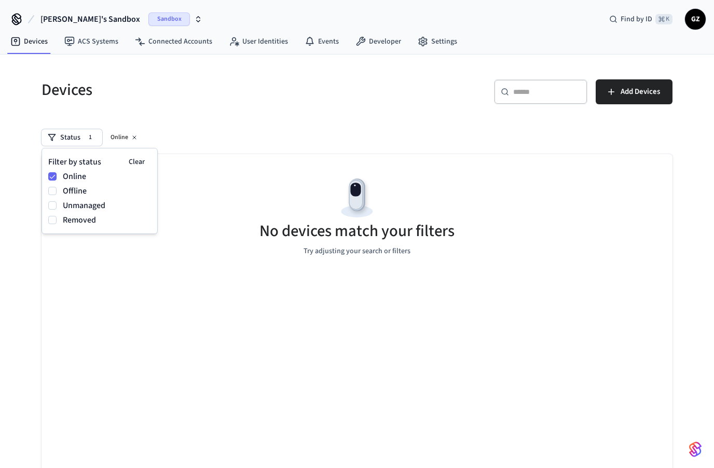
click at [181, 95] on h5 "Devices" at bounding box center [195, 89] width 309 height 21
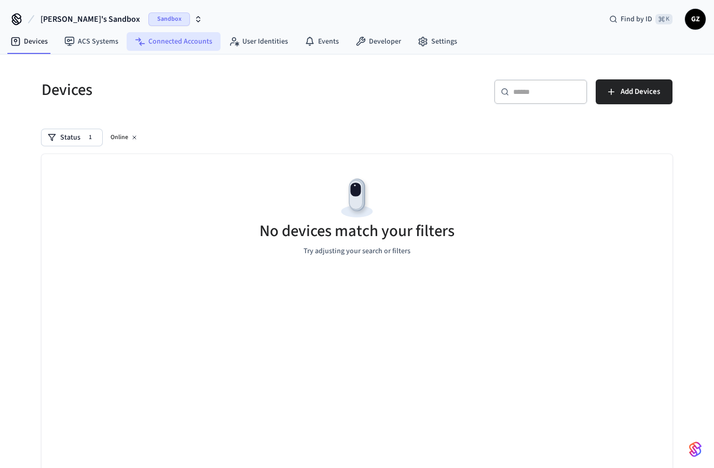
click at [190, 42] on link "Connected Accounts" at bounding box center [174, 41] width 94 height 19
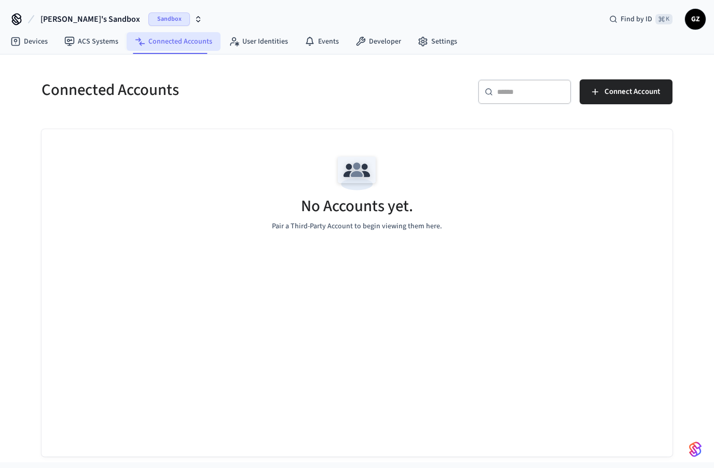
click at [182, 43] on link "Connected Accounts" at bounding box center [174, 41] width 94 height 19
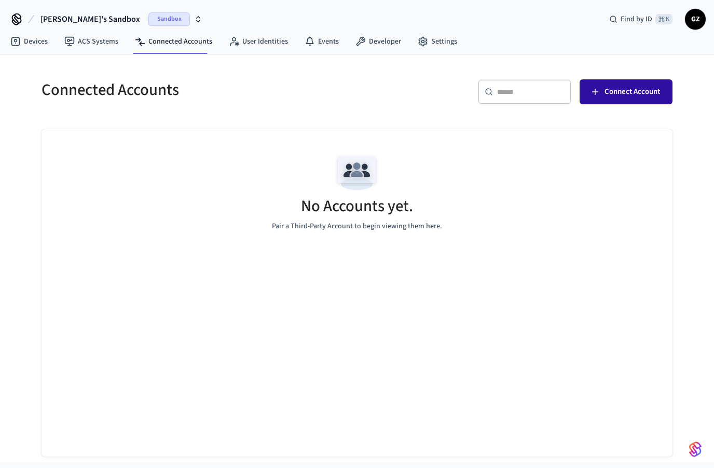
click at [637, 98] on span "Connect Account" at bounding box center [631, 91] width 55 height 13
click at [637, 85] on span "Connect Account" at bounding box center [631, 91] width 55 height 13
click at [314, 100] on h5 "Connected Accounts" at bounding box center [195, 89] width 309 height 21
click at [269, 95] on h5 "Connected Accounts" at bounding box center [195, 89] width 309 height 21
click at [435, 37] on link "Settings" at bounding box center [437, 41] width 56 height 19
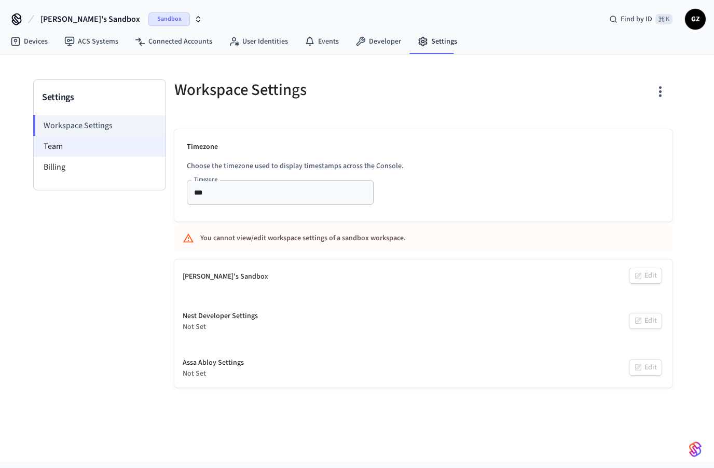
click at [64, 147] on li "Team" at bounding box center [100, 146] width 132 height 21
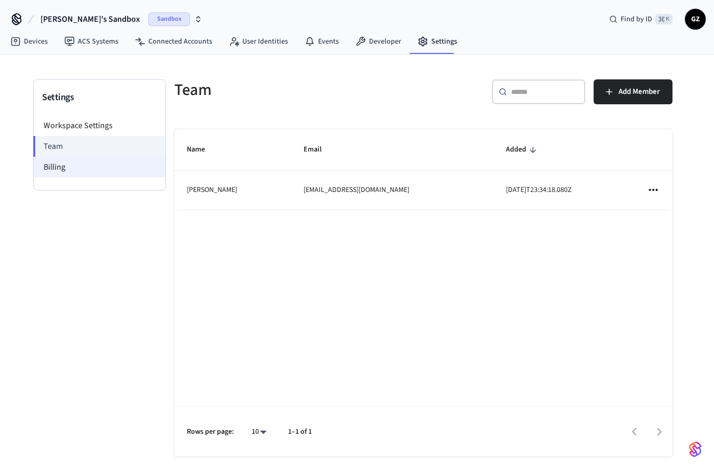
click at [65, 162] on li "Billing" at bounding box center [100, 167] width 132 height 21
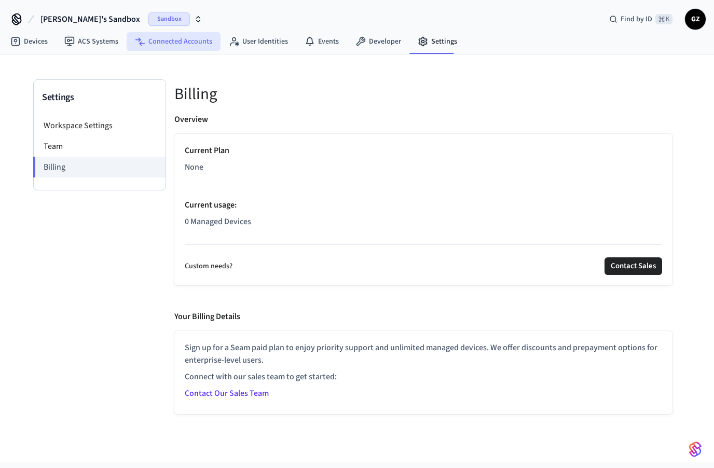
click at [170, 43] on link "Connected Accounts" at bounding box center [174, 41] width 94 height 19
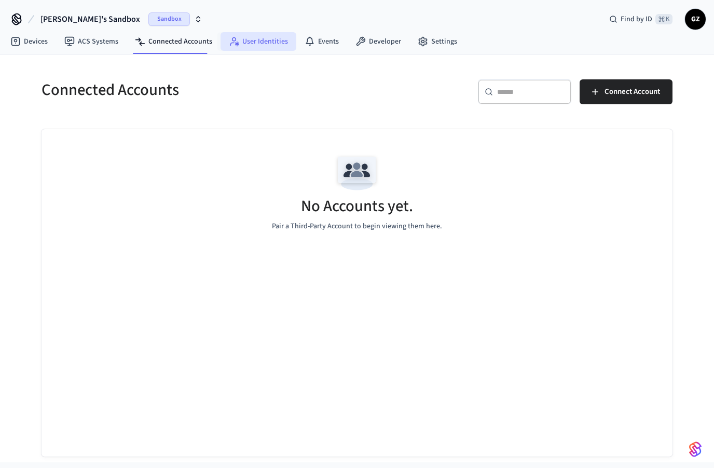
click at [251, 46] on link "User Identities" at bounding box center [258, 41] width 76 height 19
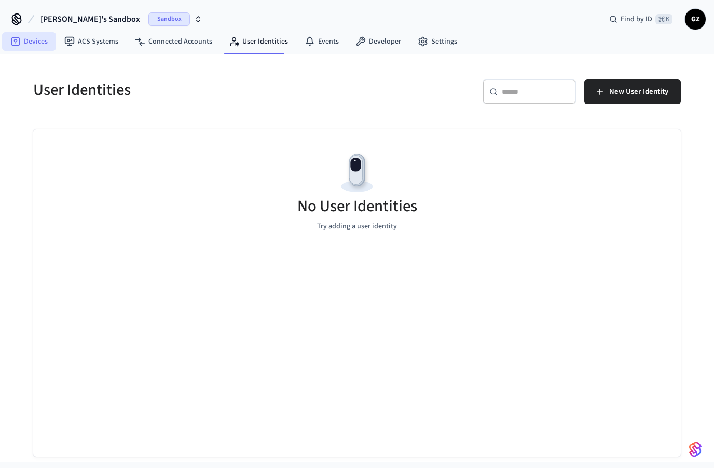
click at [22, 38] on link "Devices" at bounding box center [29, 41] width 54 height 19
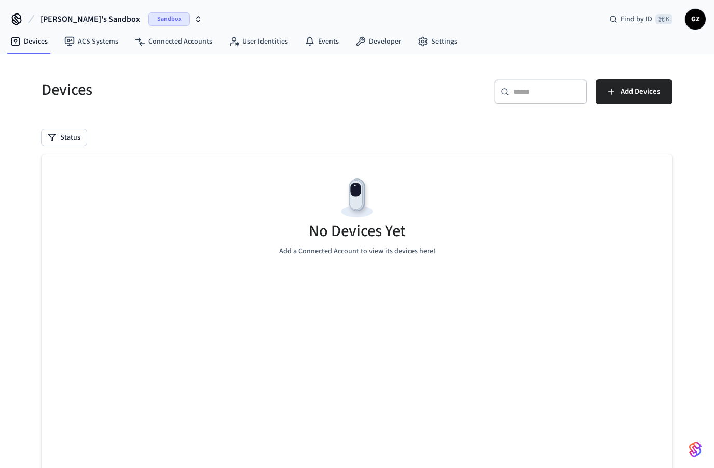
click at [299, 97] on h5 "Devices" at bounding box center [195, 89] width 309 height 21
click at [91, 42] on link "ACS Systems" at bounding box center [91, 41] width 71 height 19
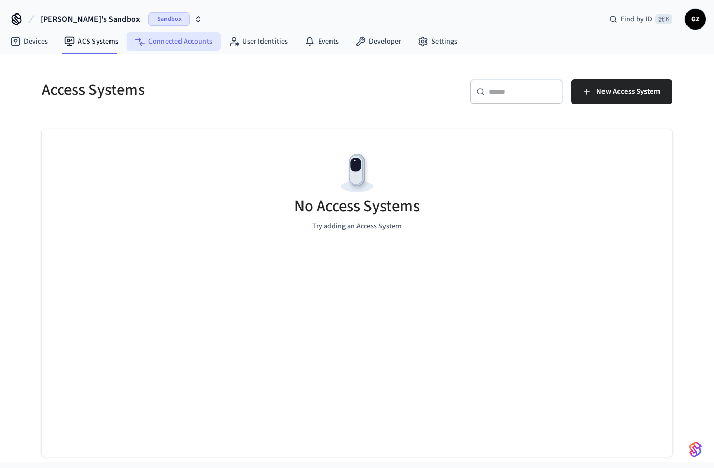
click at [172, 44] on link "Connected Accounts" at bounding box center [174, 41] width 94 height 19
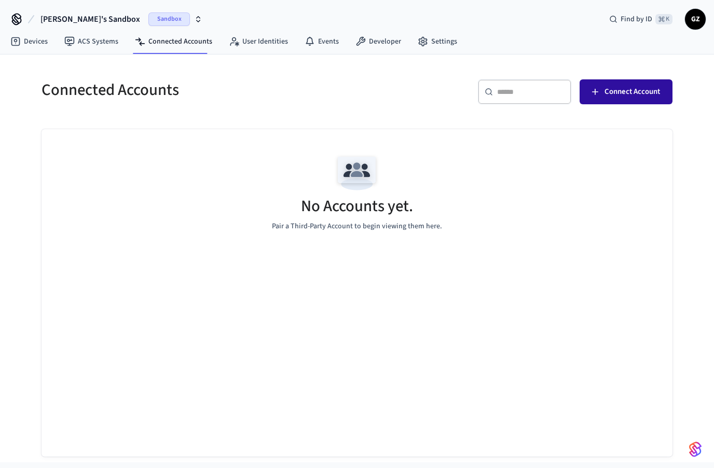
click at [631, 103] on button "Connect Account" at bounding box center [625, 91] width 93 height 25
click at [234, 108] on div "Connected Accounts" at bounding box center [190, 90] width 322 height 46
click at [18, 18] on icon at bounding box center [16, 19] width 17 height 17
click at [300, 98] on h5 "Connected Accounts" at bounding box center [195, 89] width 309 height 21
click at [694, 446] on img "button" at bounding box center [695, 449] width 12 height 17
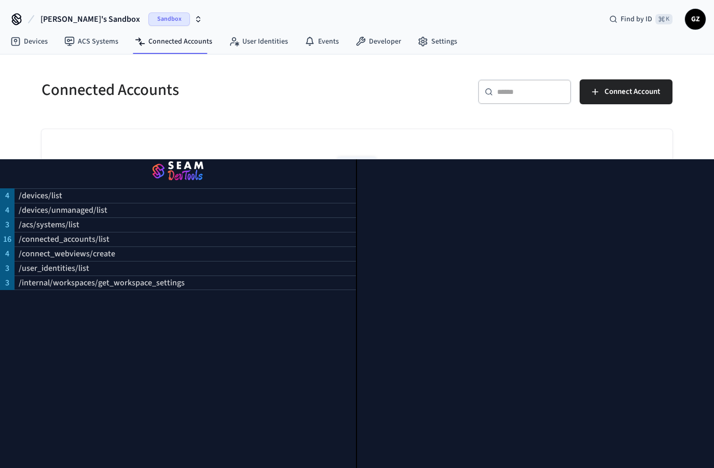
click at [276, 107] on div "Connected Accounts" at bounding box center [190, 90] width 322 height 46
click at [289, 74] on div "Connected Accounts" at bounding box center [190, 90] width 322 height 46
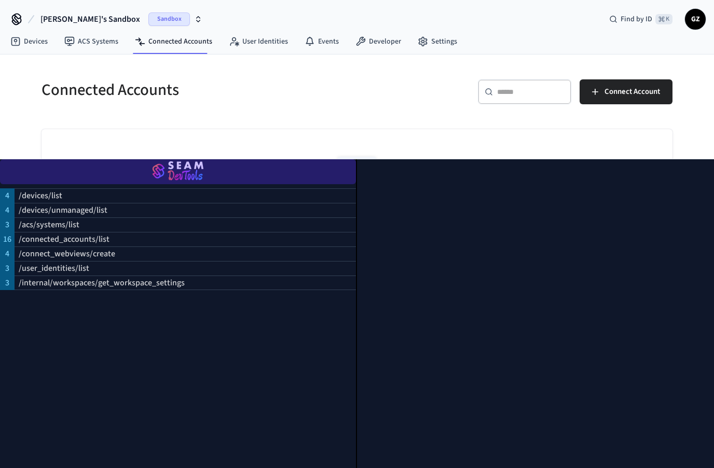
click at [135, 157] on img "button" at bounding box center [177, 171] width 331 height 29
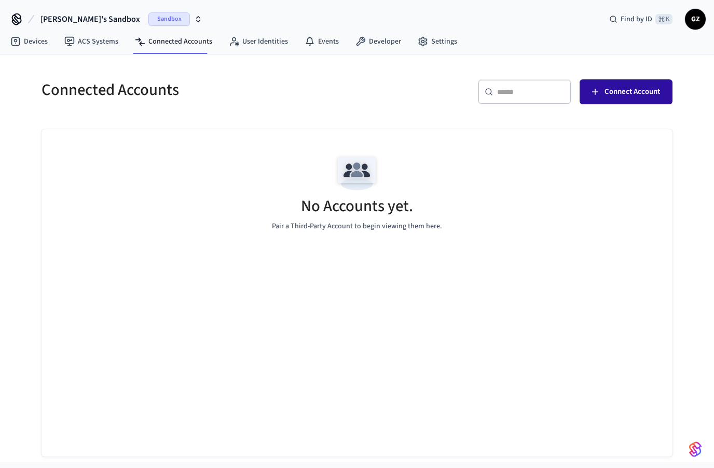
click at [623, 95] on span "Connect Account" at bounding box center [631, 91] width 55 height 13
click at [349, 107] on div "Connected Accounts" at bounding box center [190, 90] width 322 height 46
click at [702, 21] on span "GZ" at bounding box center [695, 19] width 19 height 19
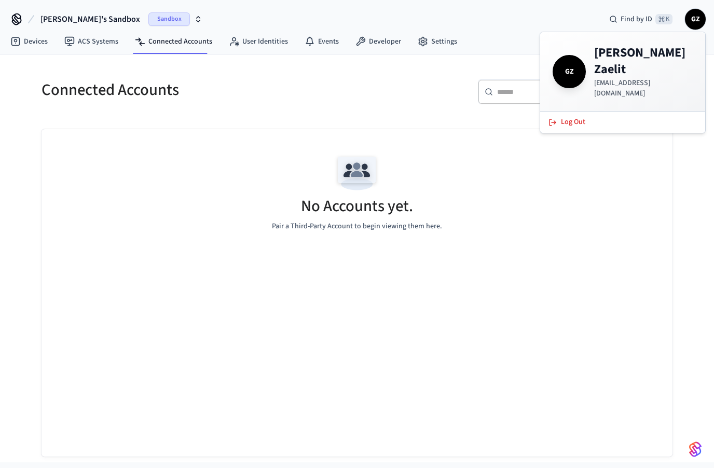
click at [495, 34] on div "Devices ACS Systems Connected Accounts User Identities Events Developer Settings" at bounding box center [357, 42] width 714 height 24
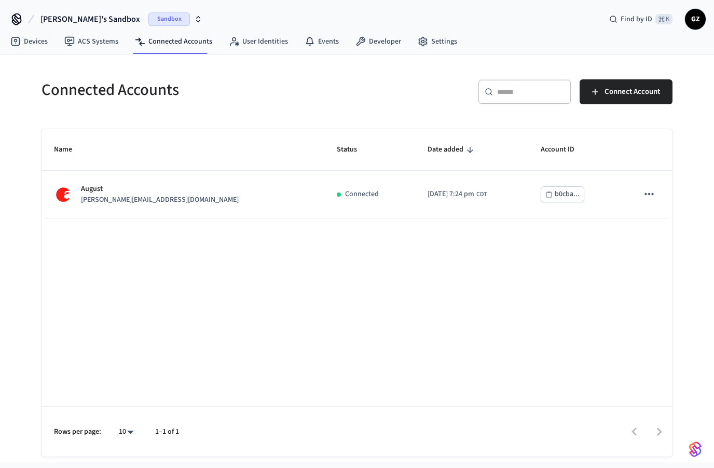
click at [372, 102] on div "​ ​ Connect Account" at bounding box center [517, 95] width 309 height 33
click at [315, 332] on div "Name Status Date added Account ID August jane@example.com Connected 2025/10/03 …" at bounding box center [356, 292] width 631 height 327
click at [319, 90] on h5 "Connected Accounts" at bounding box center [195, 89] width 309 height 21
click at [377, 39] on link "Developer" at bounding box center [378, 41] width 62 height 19
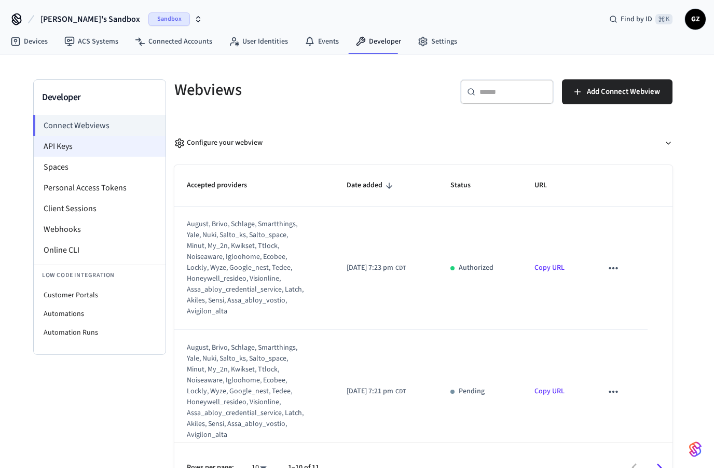
click at [57, 138] on li "API Keys" at bounding box center [100, 146] width 132 height 21
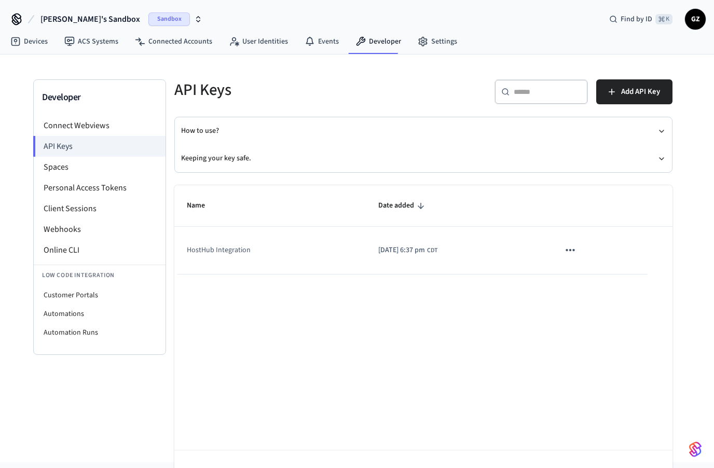
click at [697, 15] on span "GZ" at bounding box center [695, 19] width 19 height 19
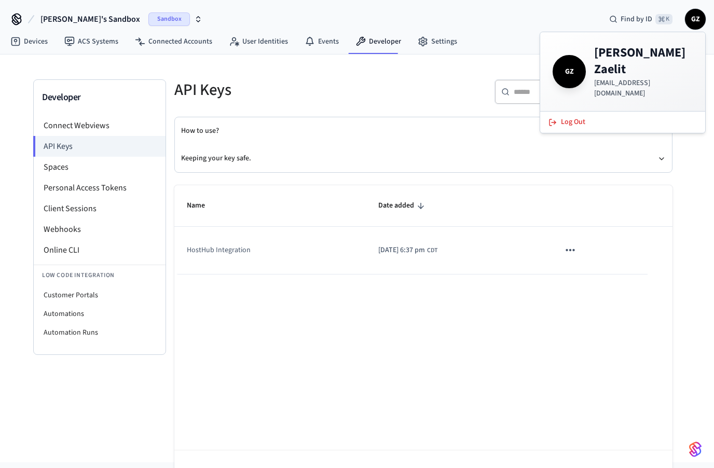
click at [384, 70] on div "API Keys" at bounding box center [289, 90] width 255 height 46
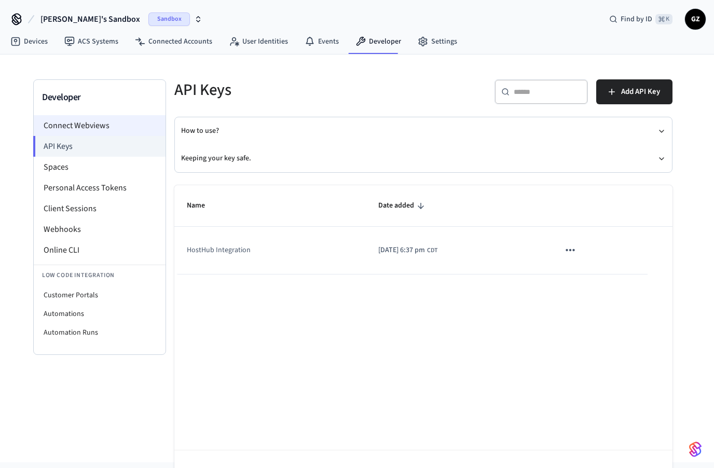
click at [83, 128] on li "Connect Webviews" at bounding box center [100, 125] width 132 height 21
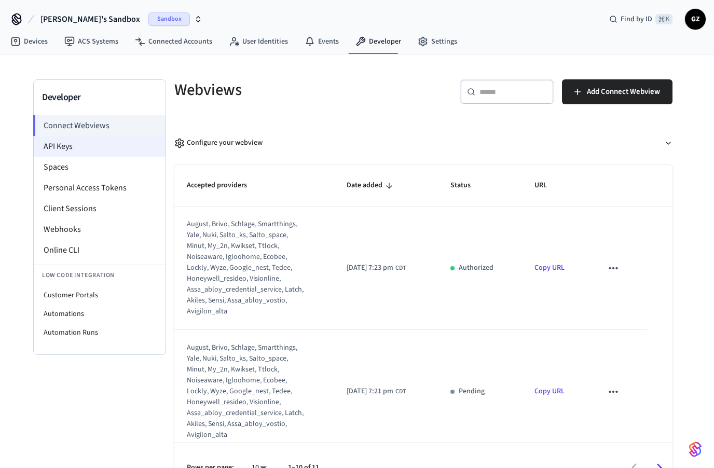
click at [71, 150] on li "API Keys" at bounding box center [100, 146] width 132 height 21
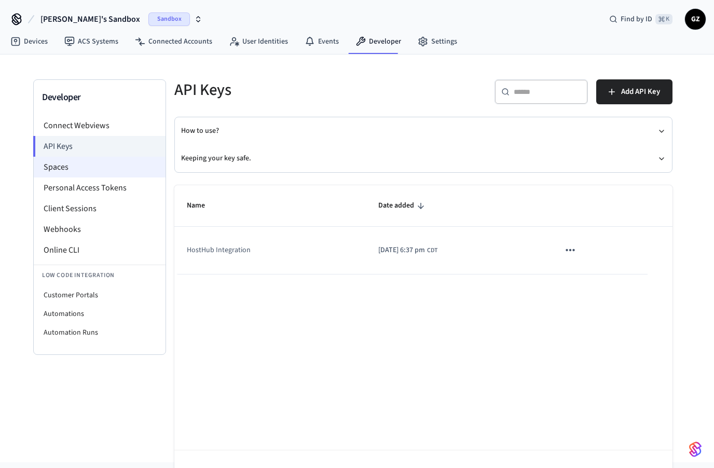
click at [61, 170] on li "Spaces" at bounding box center [100, 167] width 132 height 21
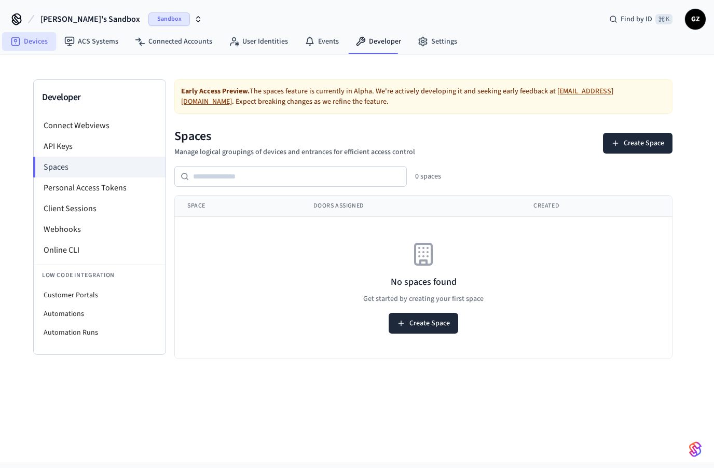
click at [29, 42] on link "Devices" at bounding box center [29, 41] width 54 height 19
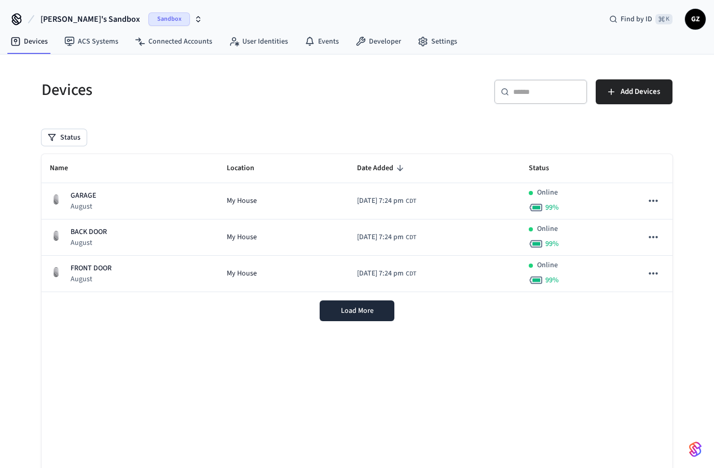
click at [148, 19] on span "Sandbox" at bounding box center [168, 18] width 41 height 13
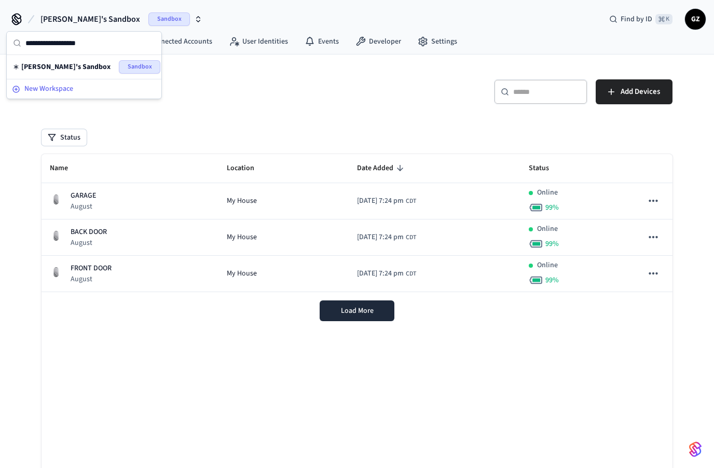
click at [50, 92] on span "New Workspace" at bounding box center [48, 89] width 49 height 11
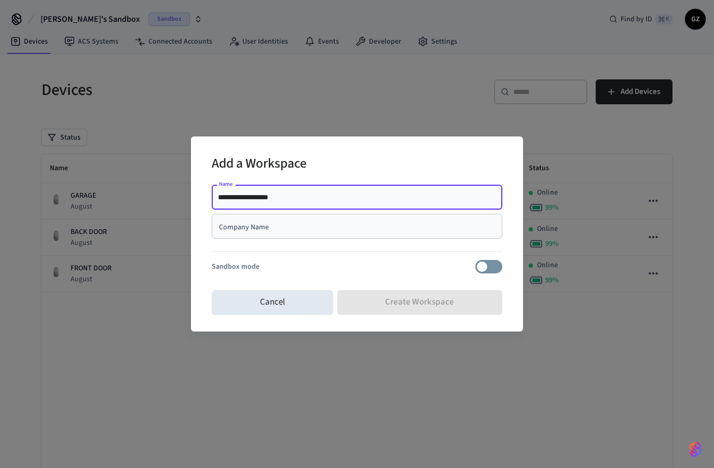
type input "**********"
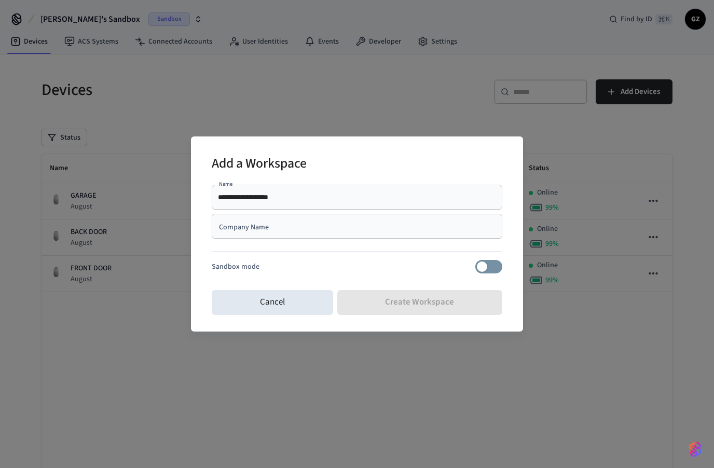
click at [426, 303] on div "Cancel Create Workspace" at bounding box center [357, 302] width 290 height 33
click at [325, 228] on input "Company Name" at bounding box center [357, 226] width 278 height 10
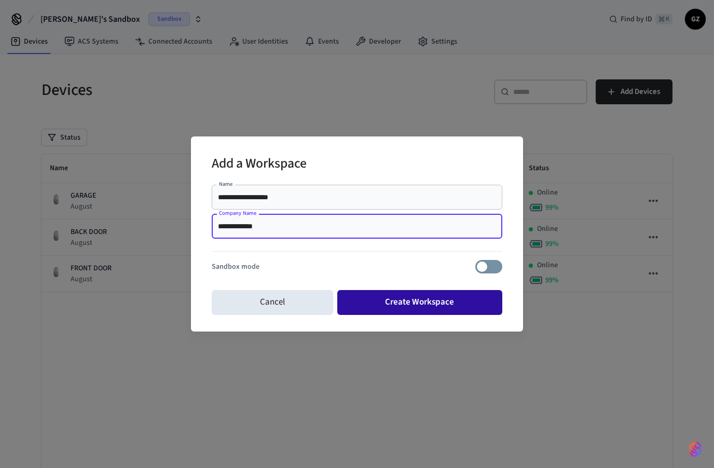
type input "**********"
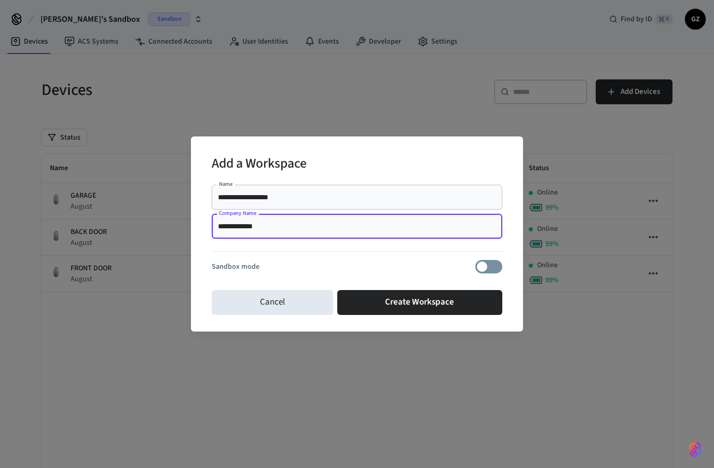
click at [432, 310] on button "Create Workspace" at bounding box center [419, 302] width 165 height 25
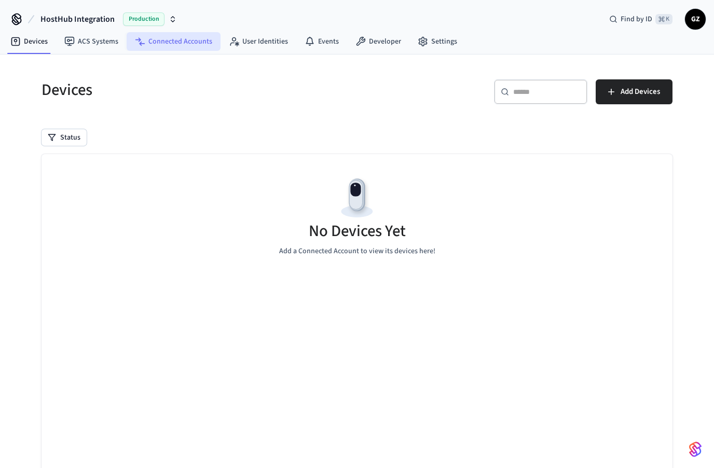
click at [186, 48] on link "Connected Accounts" at bounding box center [174, 41] width 94 height 19
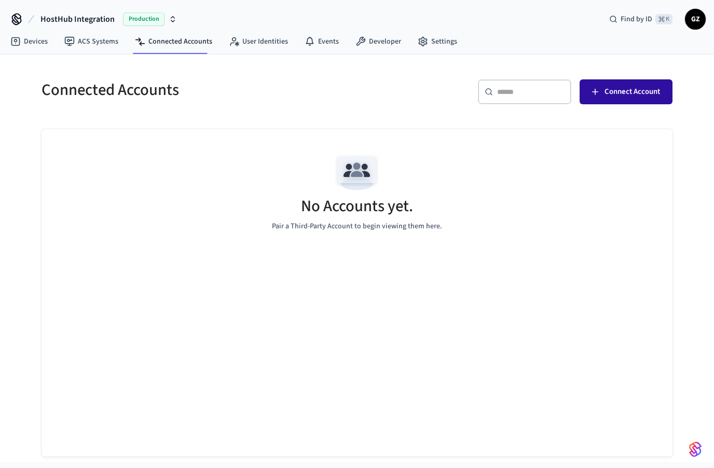
click at [637, 93] on span "Connect Account" at bounding box center [631, 91] width 55 height 13
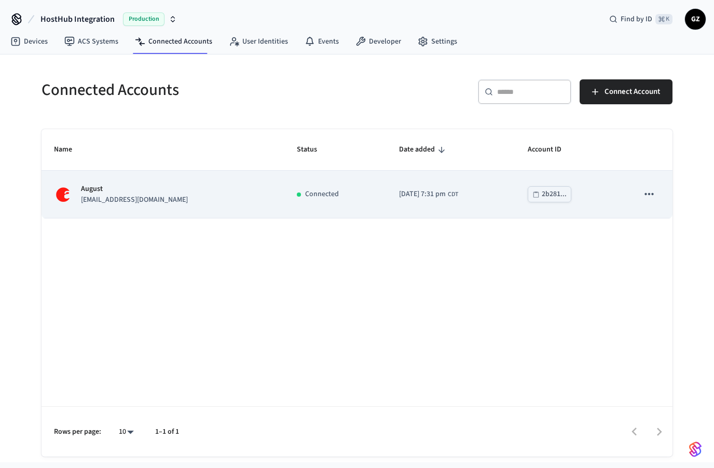
click at [652, 197] on icon "sticky table" at bounding box center [648, 193] width 13 height 13
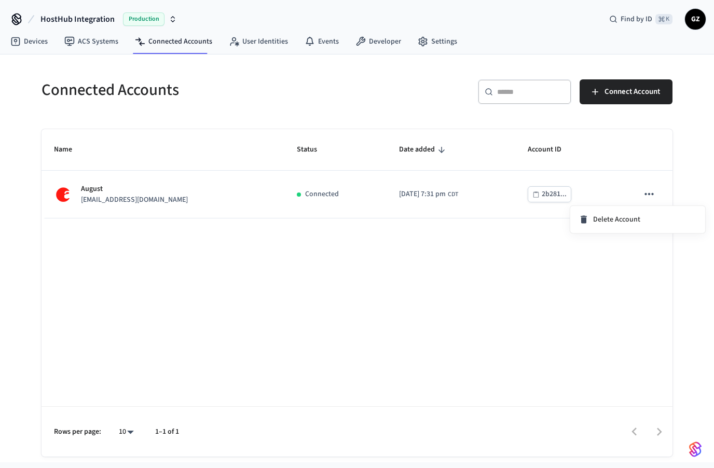
click at [400, 117] on div at bounding box center [357, 234] width 714 height 468
click at [30, 46] on link "Devices" at bounding box center [29, 41] width 54 height 19
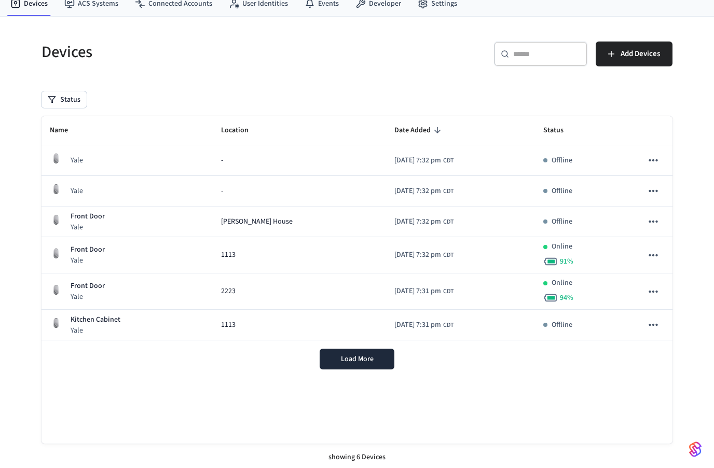
scroll to position [41, 0]
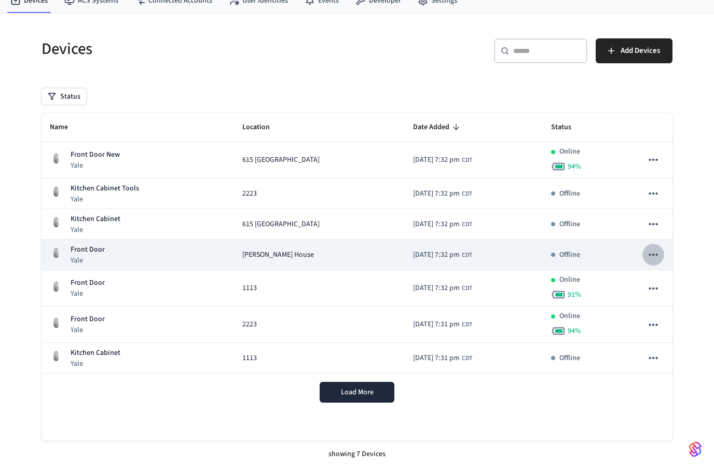
click at [658, 254] on icon "sticky table" at bounding box center [652, 254] width 13 height 13
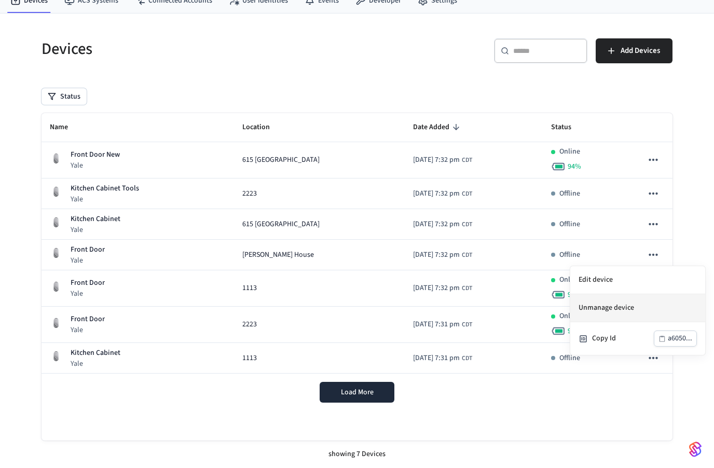
click at [616, 311] on li "Unmanage device" at bounding box center [637, 308] width 135 height 28
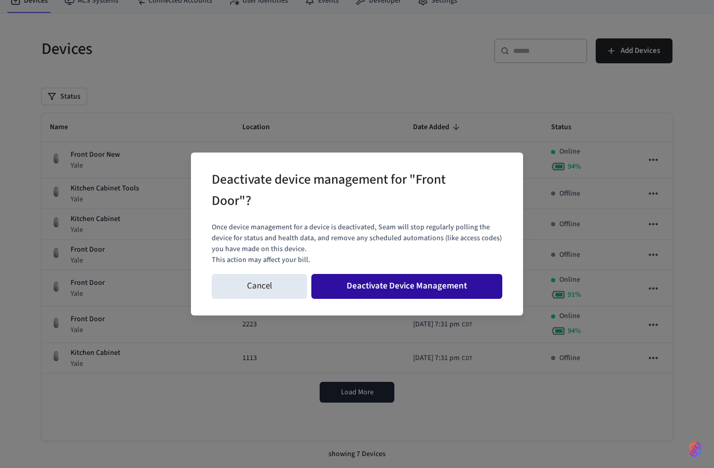
click at [430, 276] on button "Deactivate Device Management" at bounding box center [406, 286] width 191 height 25
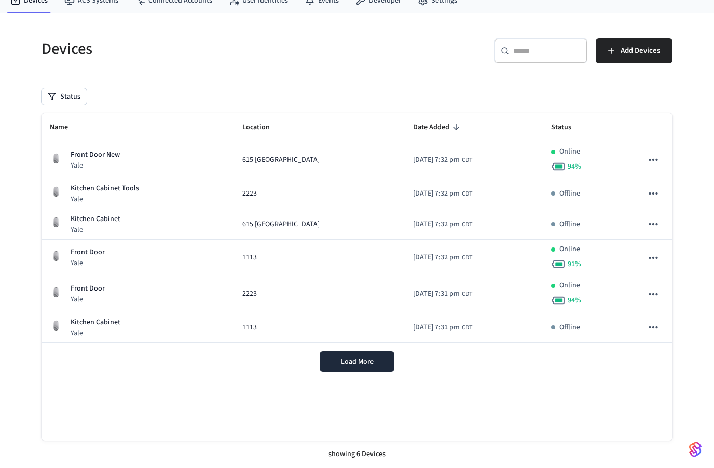
scroll to position [0, 0]
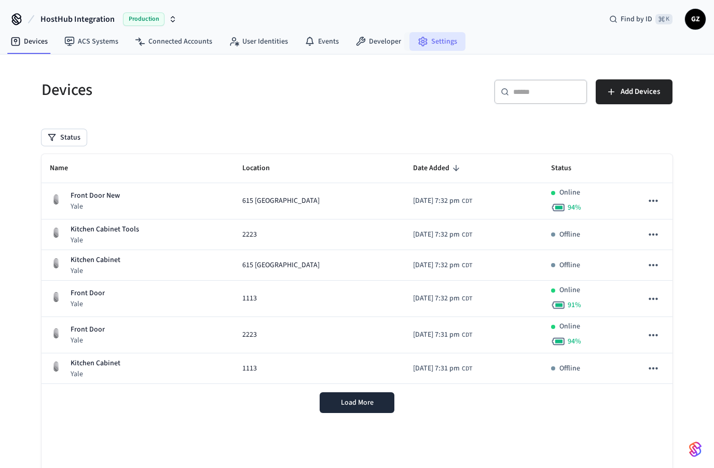
click at [430, 44] on link "Settings" at bounding box center [437, 41] width 56 height 19
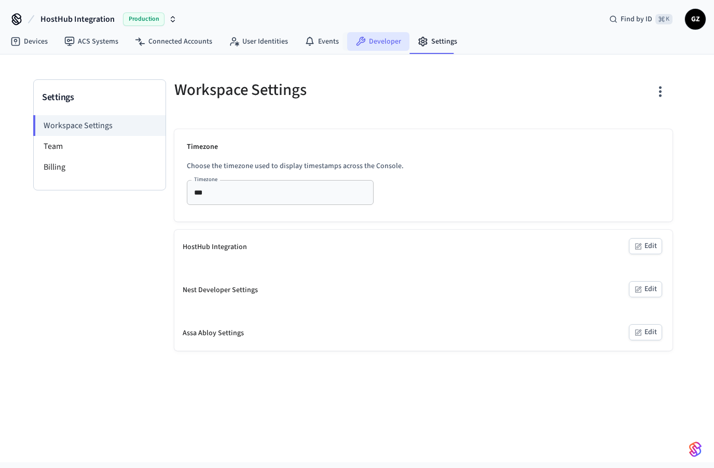
click at [382, 36] on link "Developer" at bounding box center [378, 41] width 62 height 19
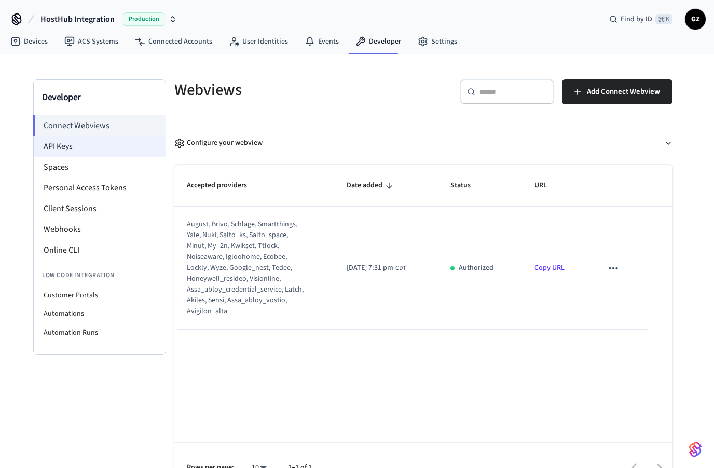
click at [55, 146] on li "API Keys" at bounding box center [100, 146] width 132 height 21
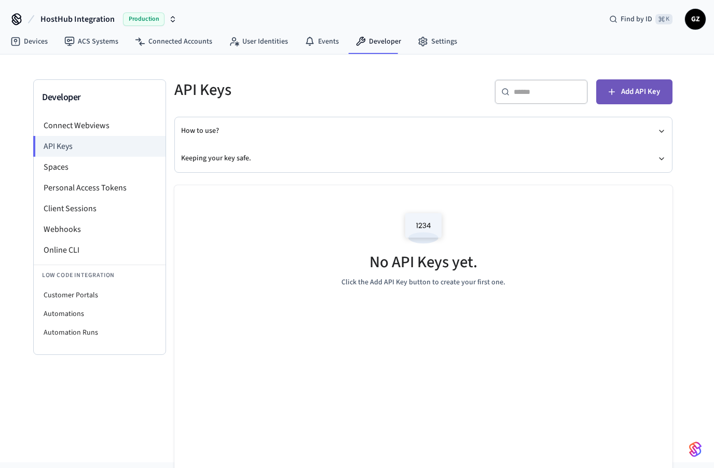
click at [643, 94] on span "Add API Key" at bounding box center [640, 91] width 39 height 13
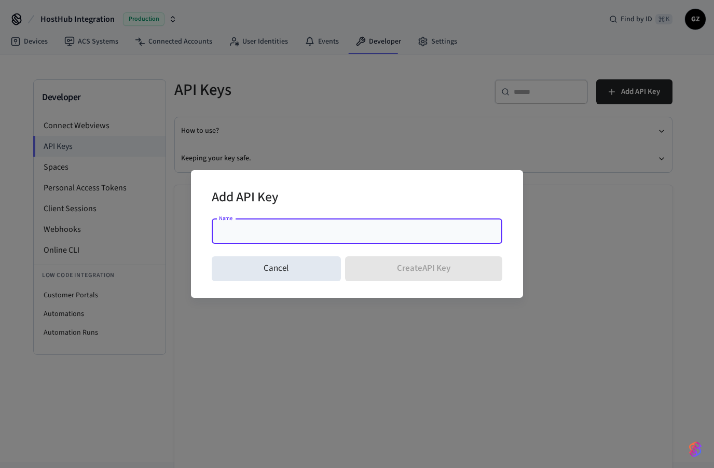
click at [274, 233] on input "Name" at bounding box center [357, 231] width 278 height 10
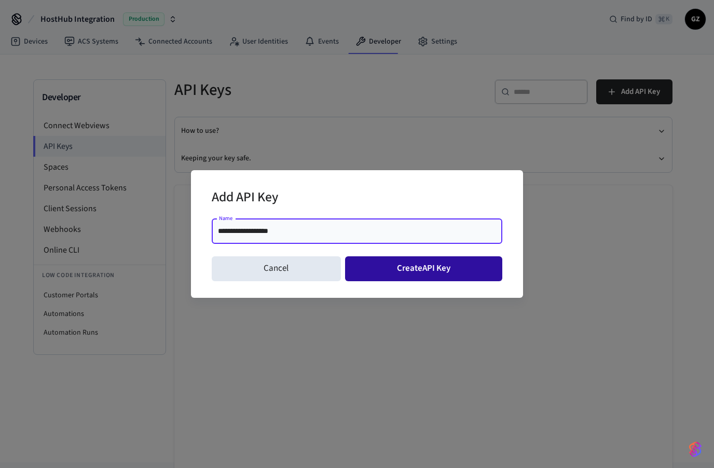
type input "**********"
click at [417, 272] on button "Create API Key" at bounding box center [424, 268] width 158 height 25
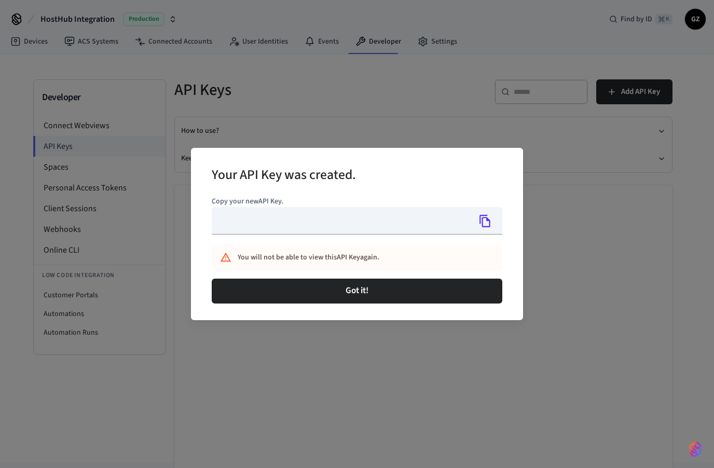
type input "**********"
click at [486, 223] on icon "Copy" at bounding box center [484, 220] width 13 height 13
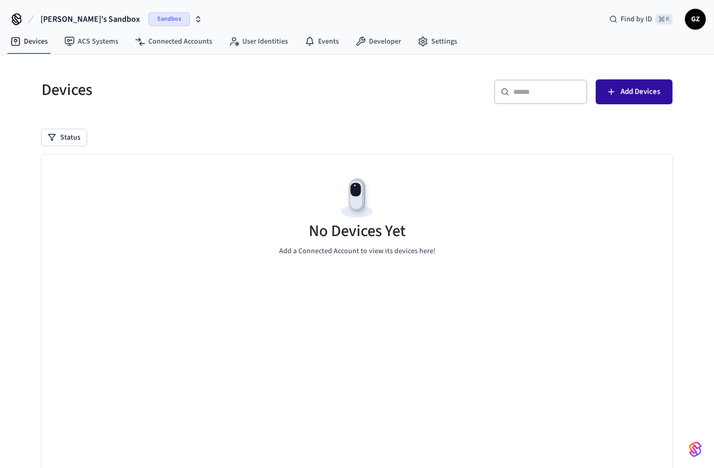
click at [625, 92] on span "Add Devices" at bounding box center [639, 91] width 39 height 13
